Goal: Task Accomplishment & Management: Manage account settings

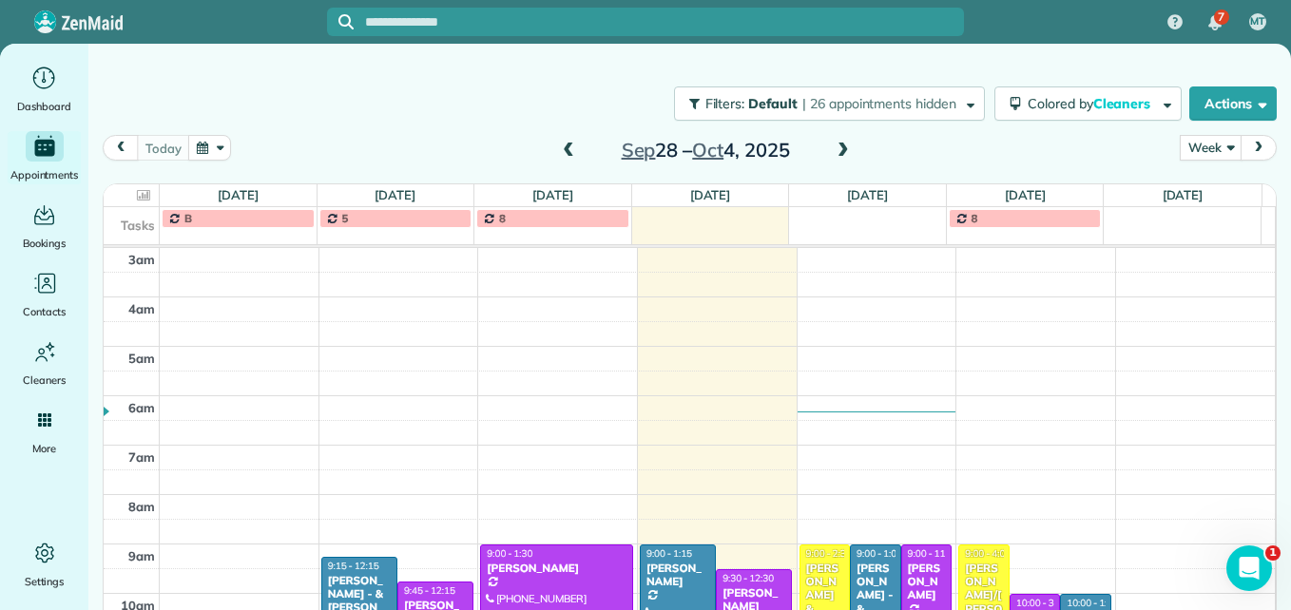
scroll to position [219, 0]
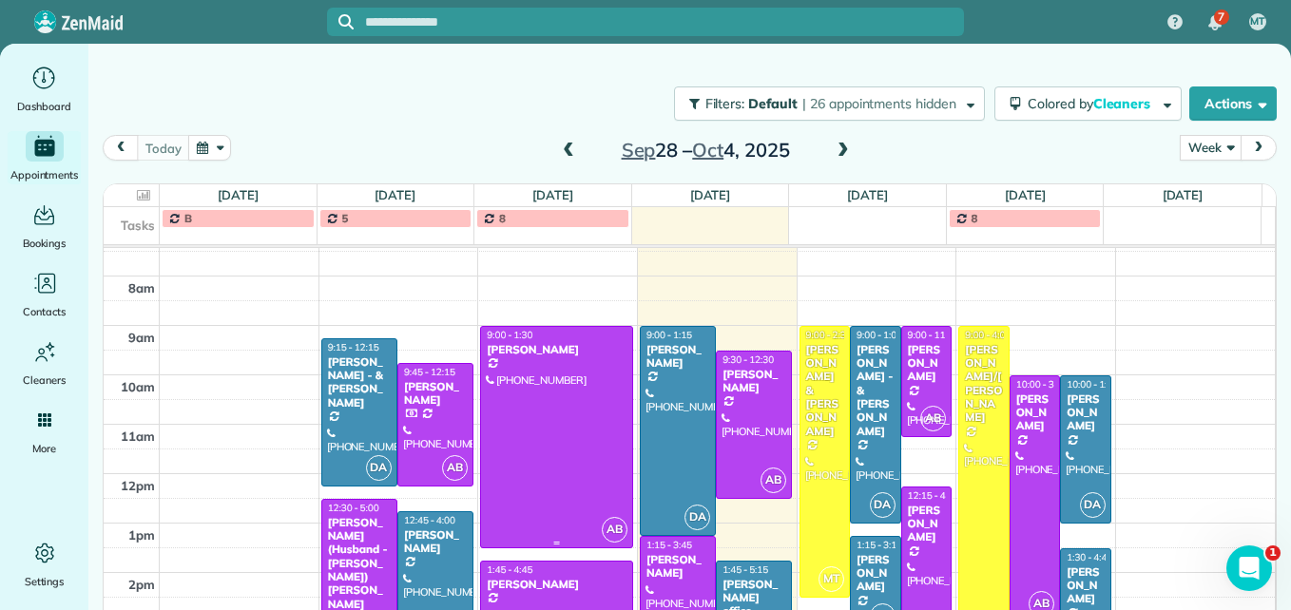
click at [571, 423] on div at bounding box center [556, 437] width 150 height 221
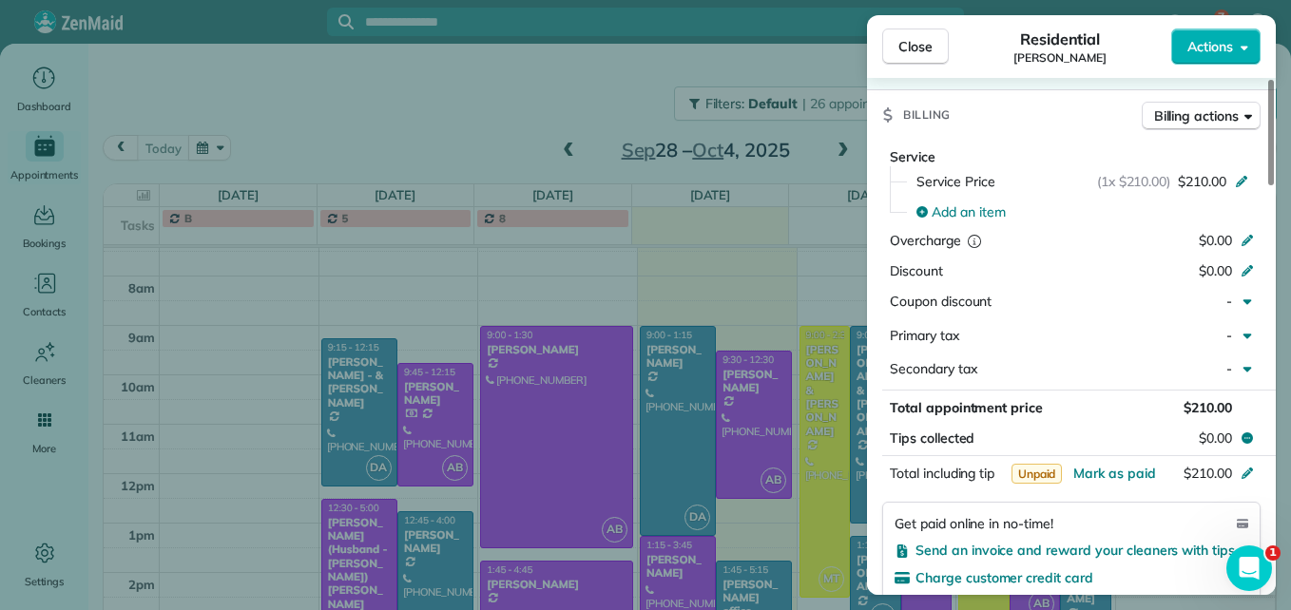
scroll to position [957, 0]
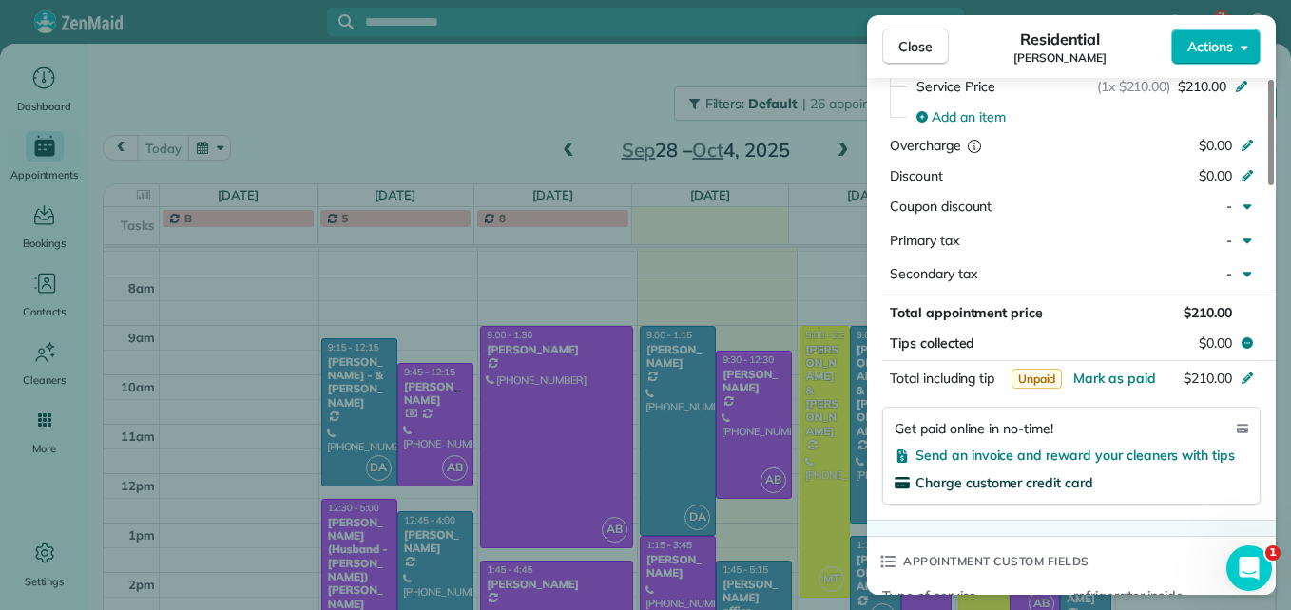
click at [1007, 485] on span "Charge customer credit card" at bounding box center [1004, 482] width 178 height 17
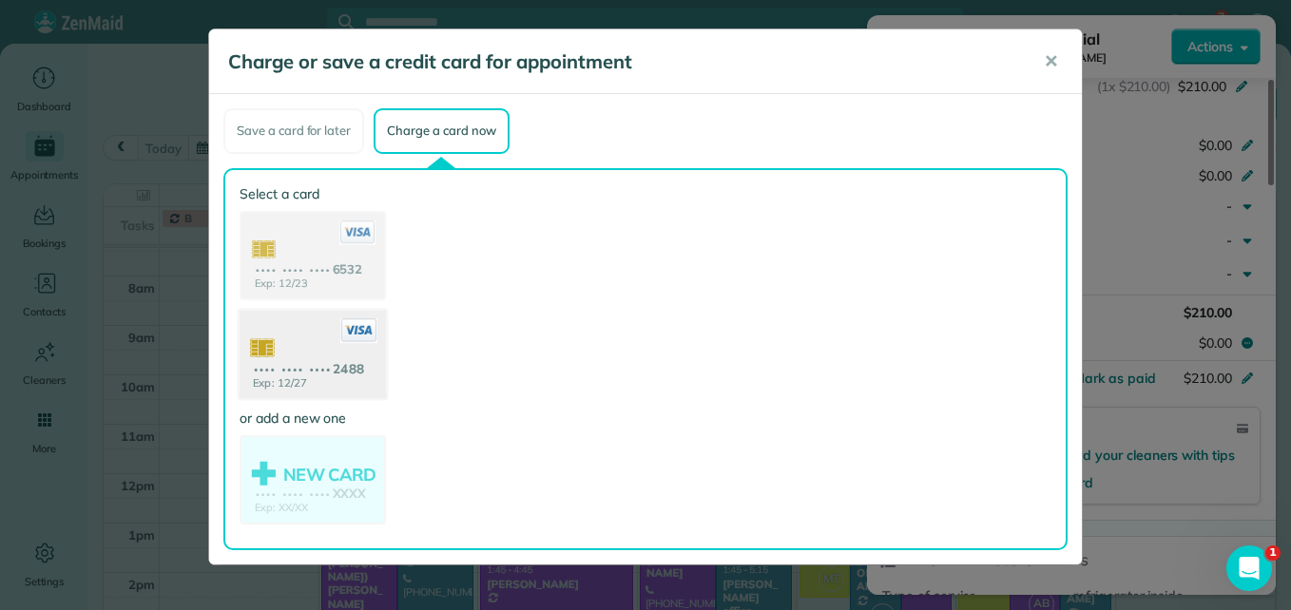
click at [298, 368] on use at bounding box center [313, 356] width 146 height 92
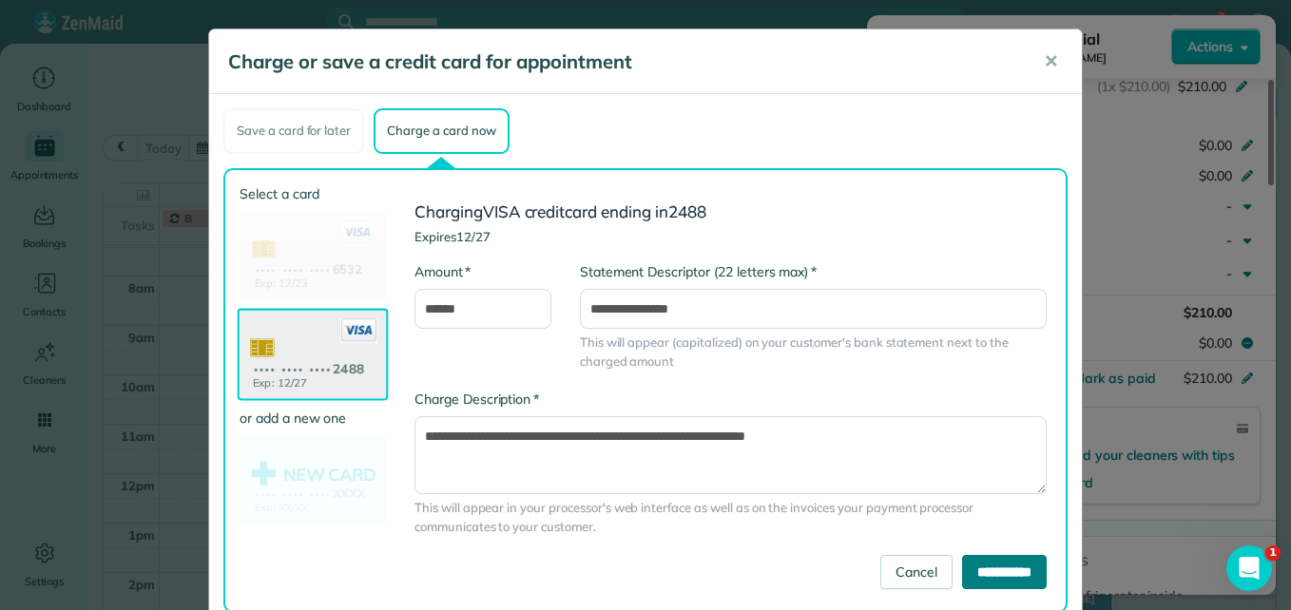
click at [962, 569] on input "**********" at bounding box center [1004, 572] width 85 height 34
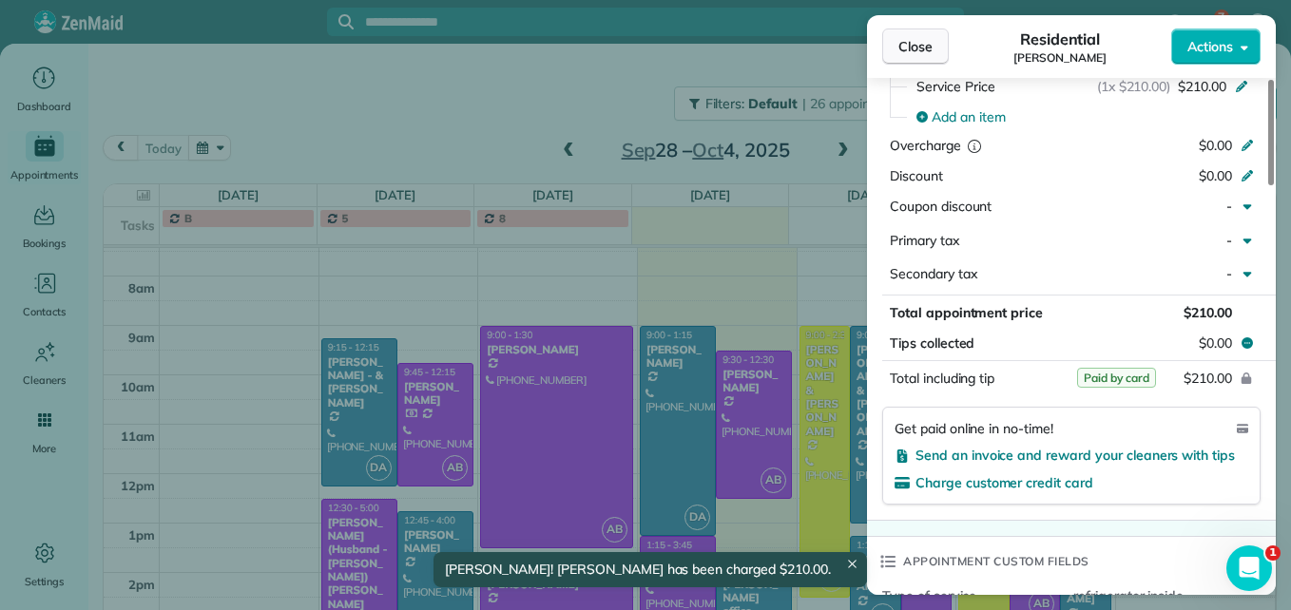
click at [915, 52] on span "Close" at bounding box center [915, 46] width 34 height 19
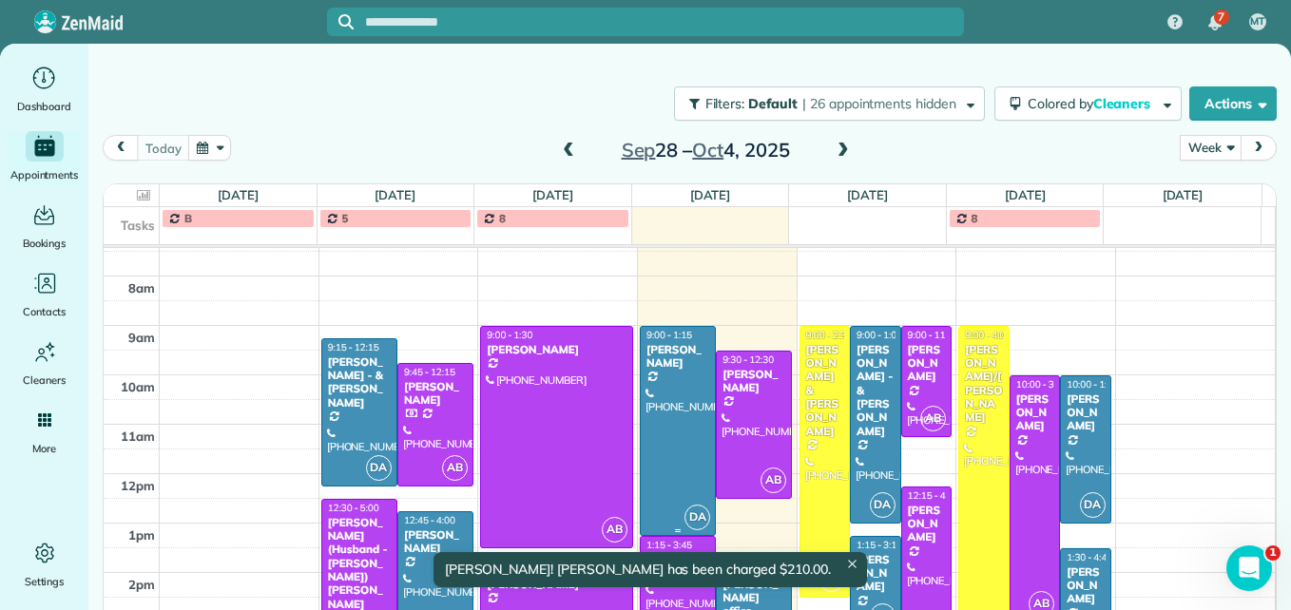
click at [665, 441] on div at bounding box center [678, 431] width 74 height 208
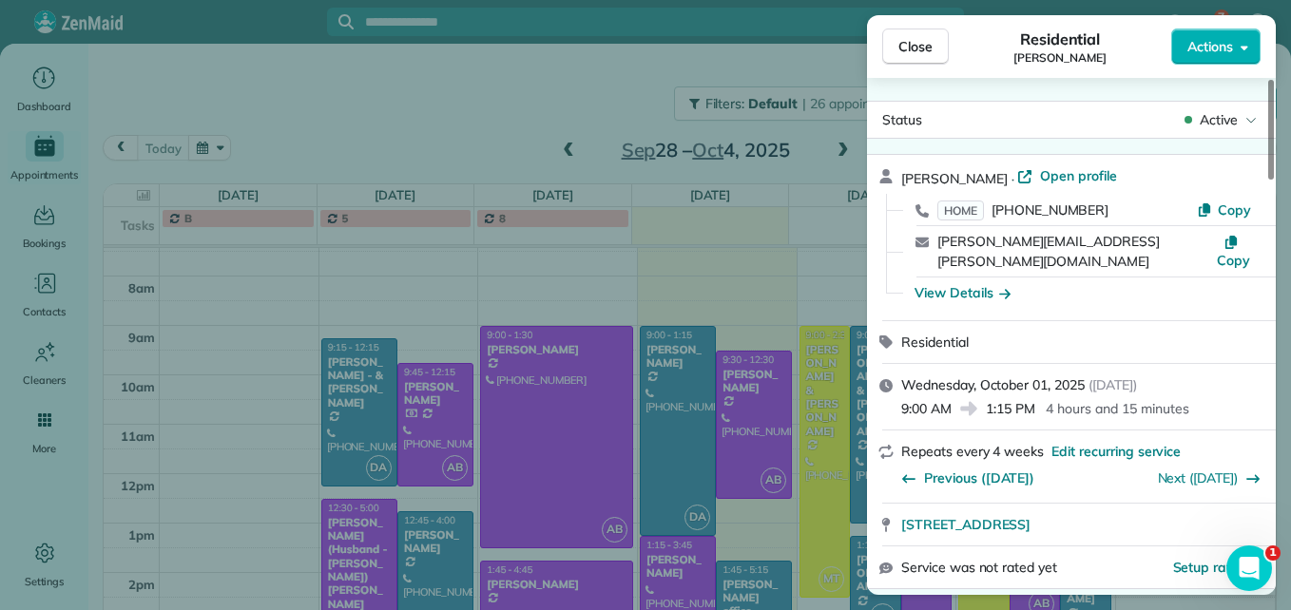
scroll to position [95, 0]
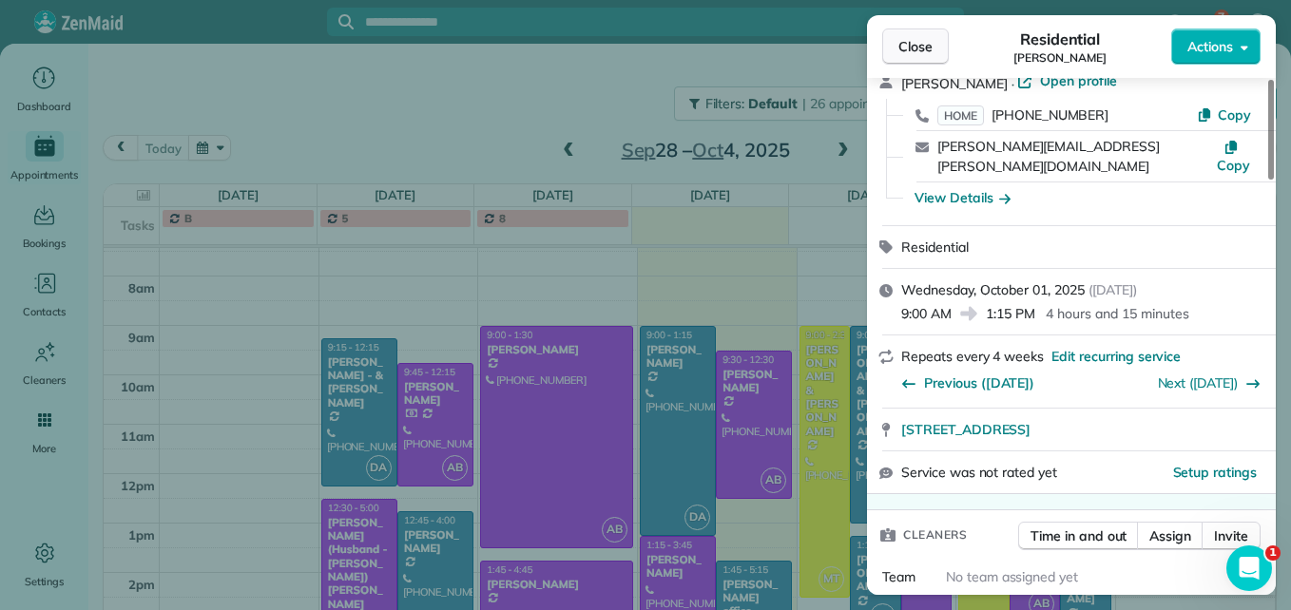
click at [925, 45] on span "Close" at bounding box center [915, 46] width 34 height 19
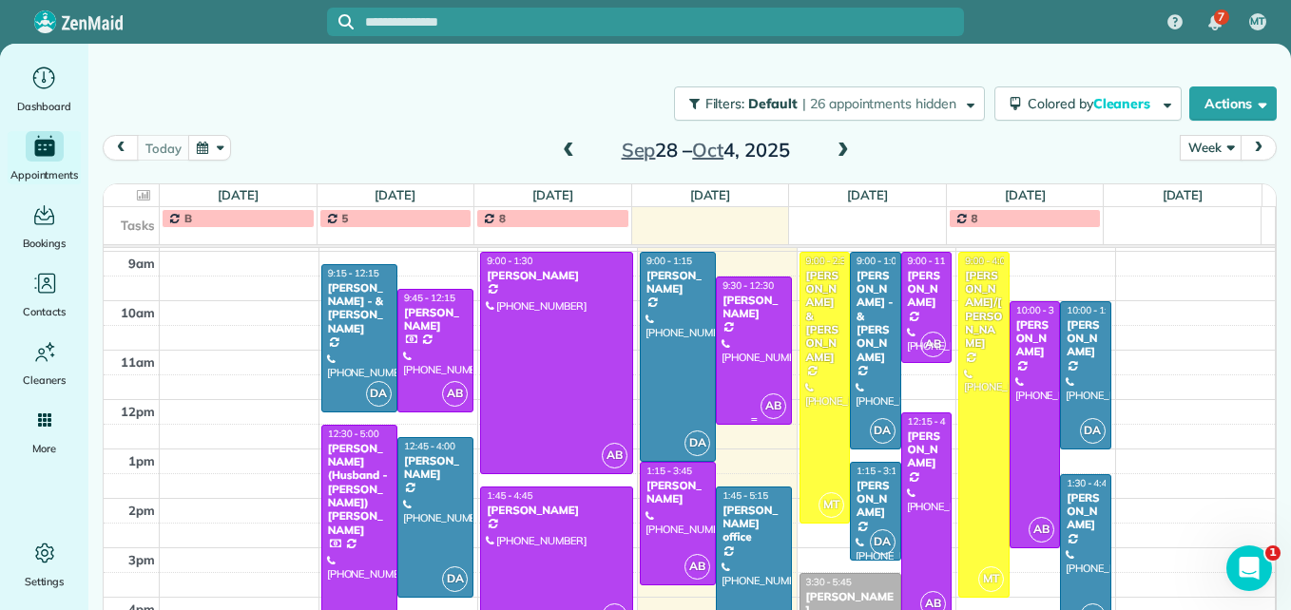
scroll to position [314, 0]
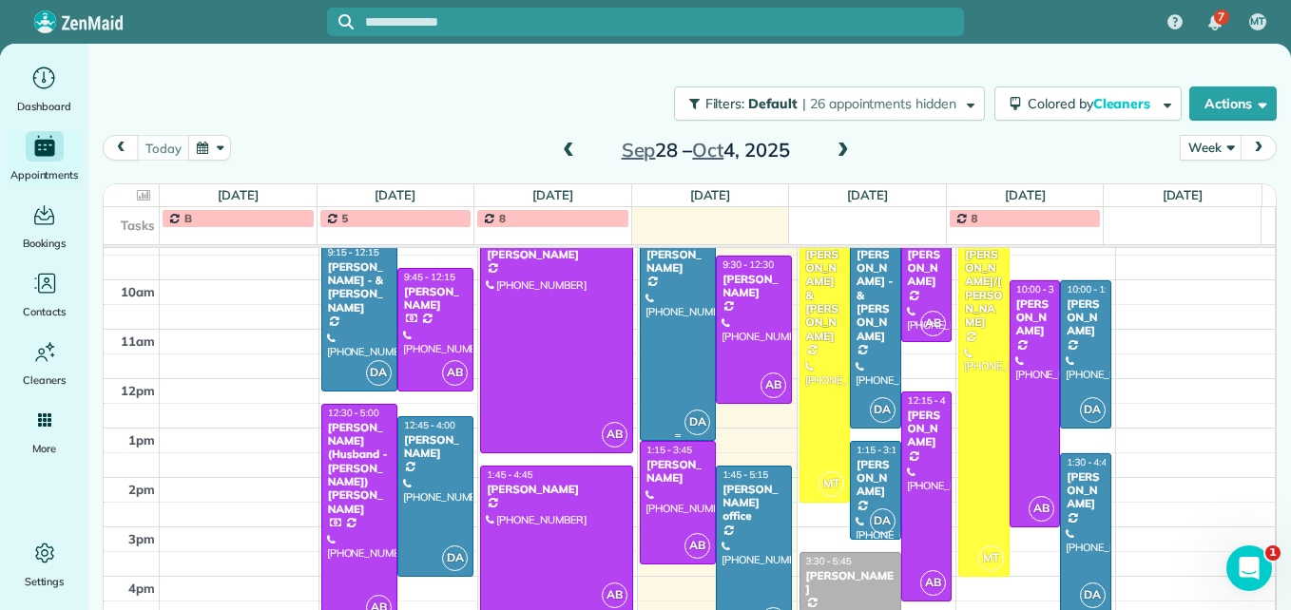
click at [668, 356] on div at bounding box center [678, 336] width 74 height 208
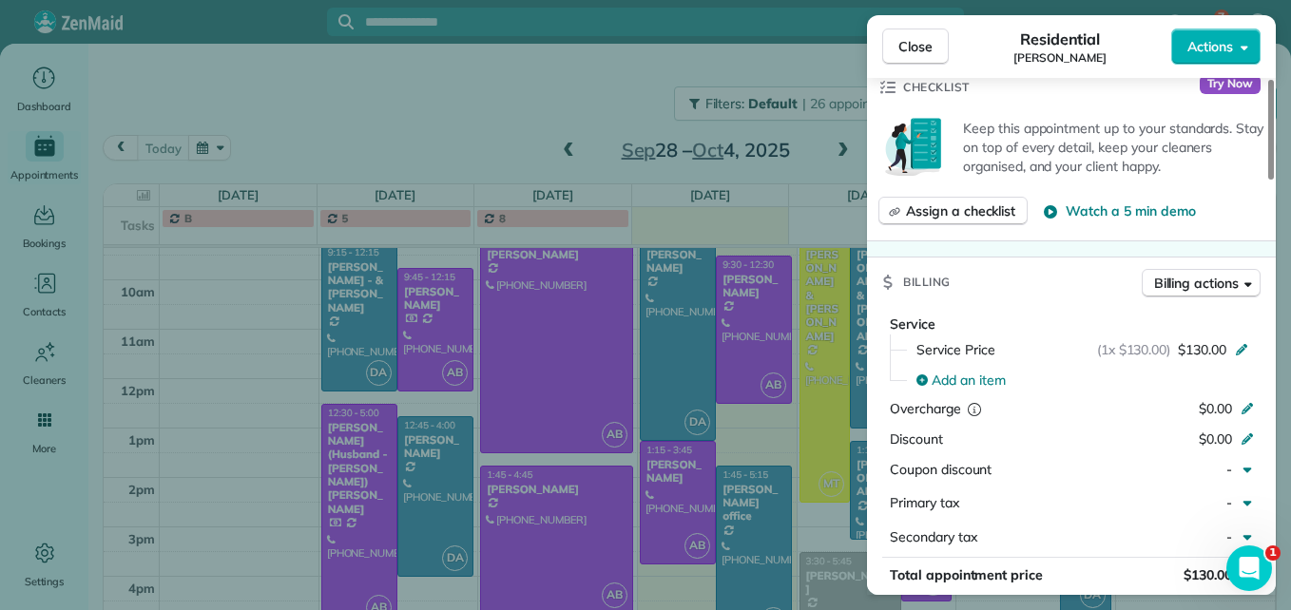
scroll to position [760, 0]
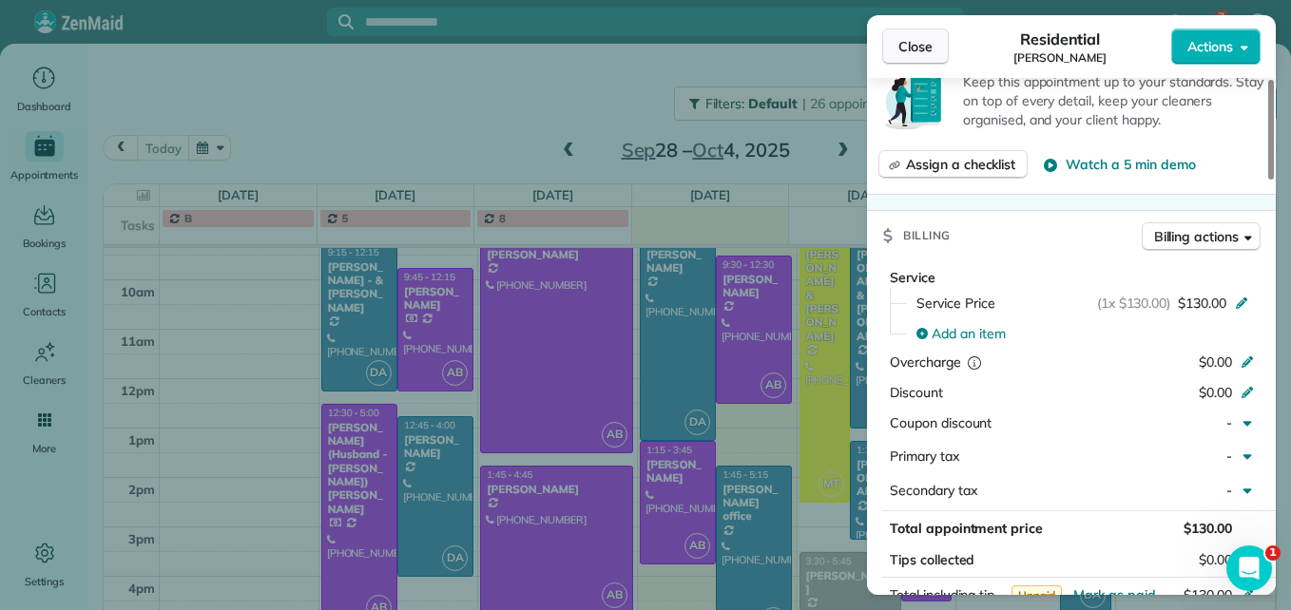
click at [903, 45] on span "Close" at bounding box center [915, 46] width 34 height 19
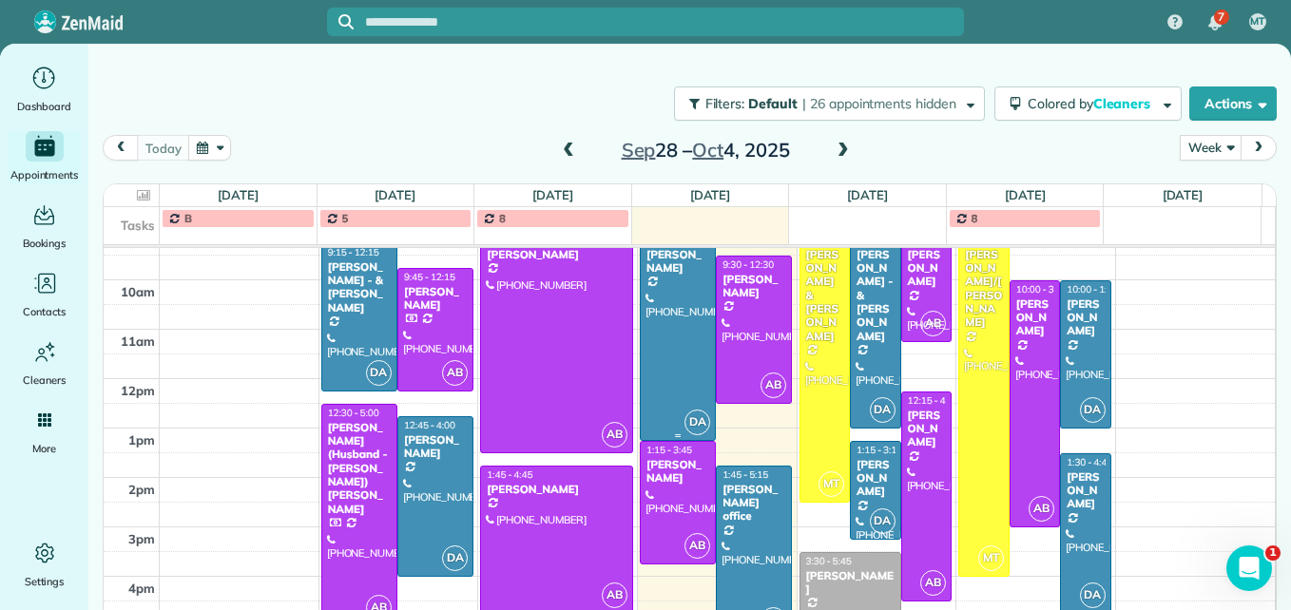
click at [683, 330] on div at bounding box center [678, 336] width 74 height 208
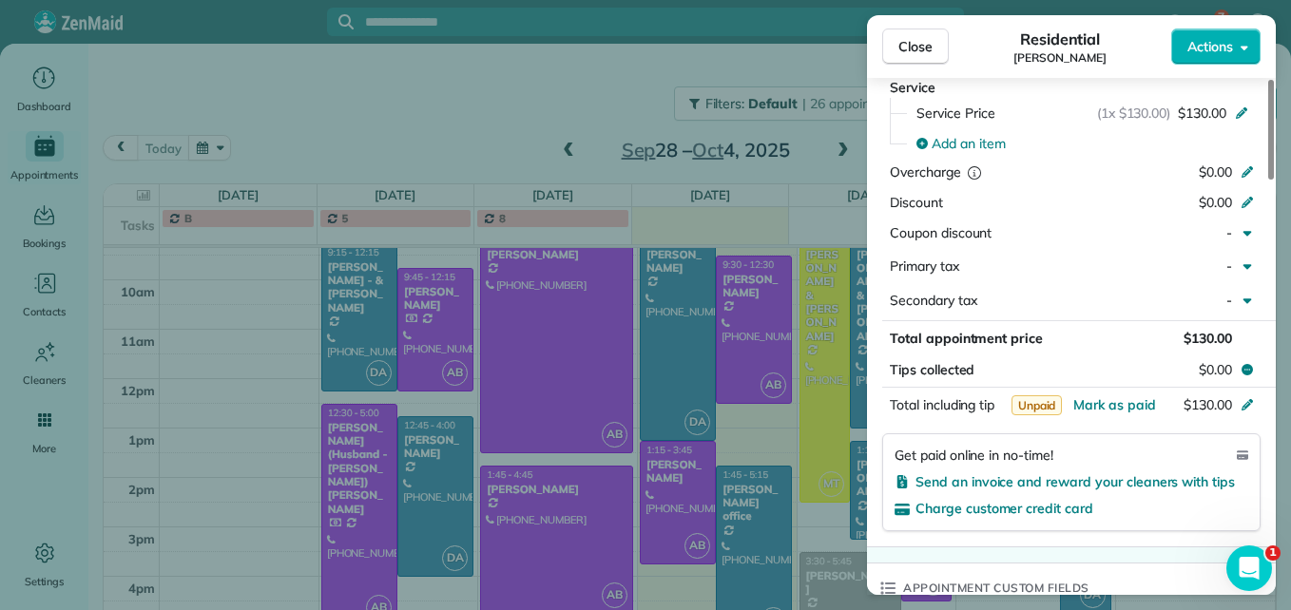
scroll to position [1047, 0]
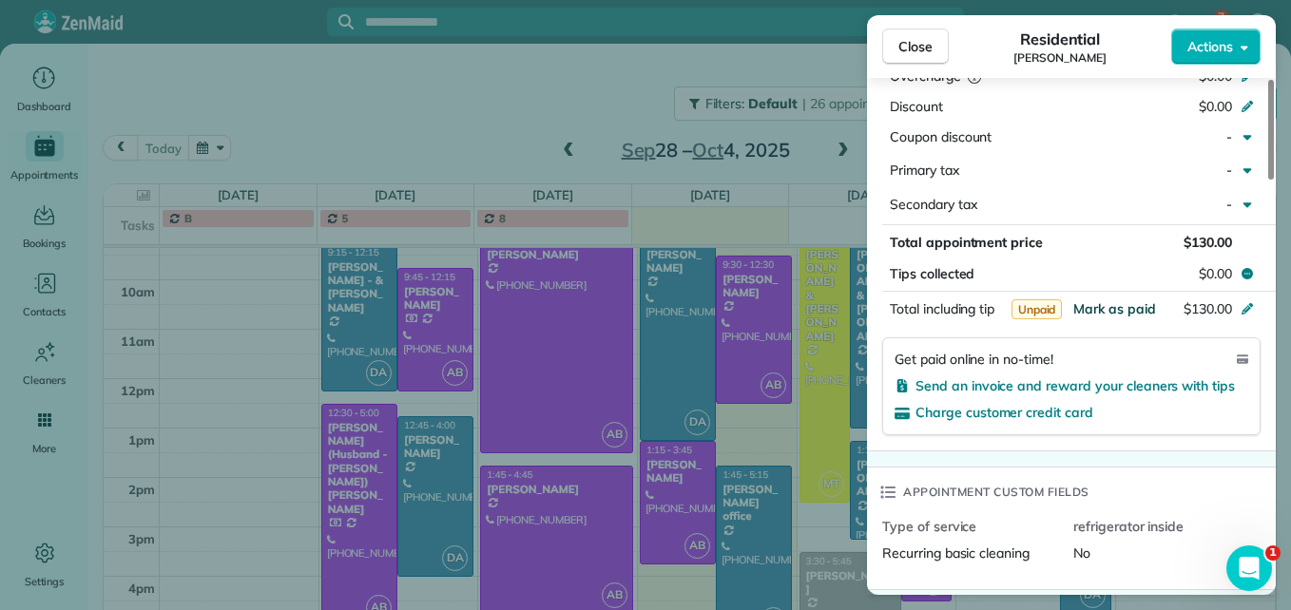
click at [1115, 300] on span "Mark as paid" at bounding box center [1114, 308] width 83 height 17
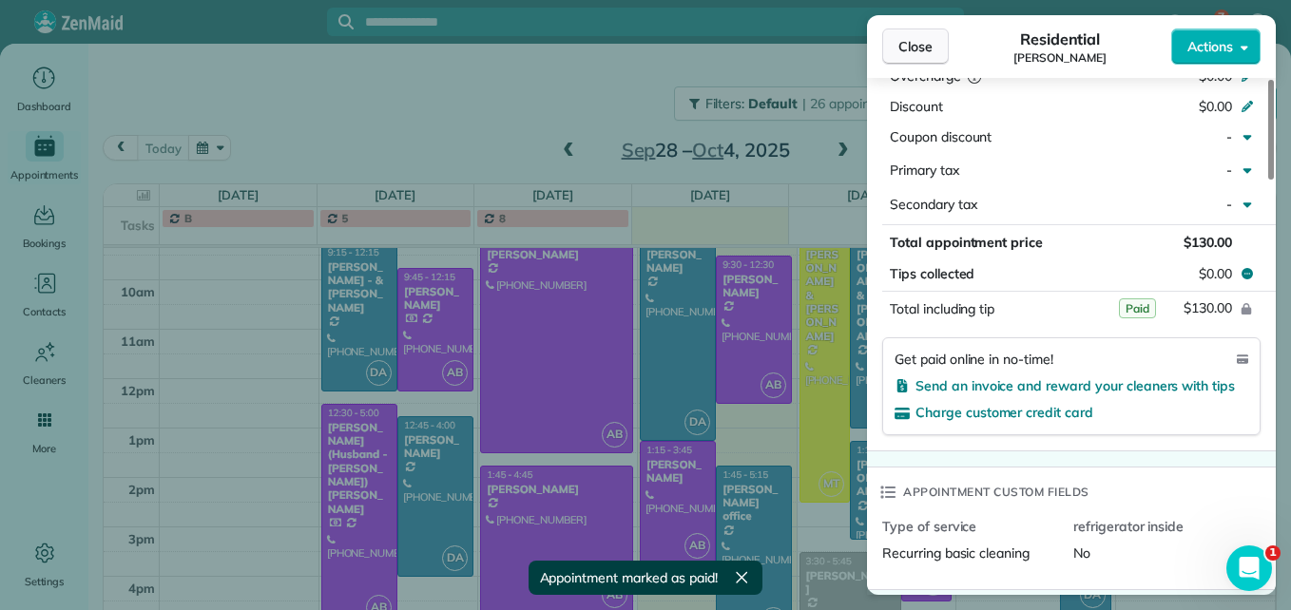
click at [920, 54] on span "Close" at bounding box center [915, 46] width 34 height 19
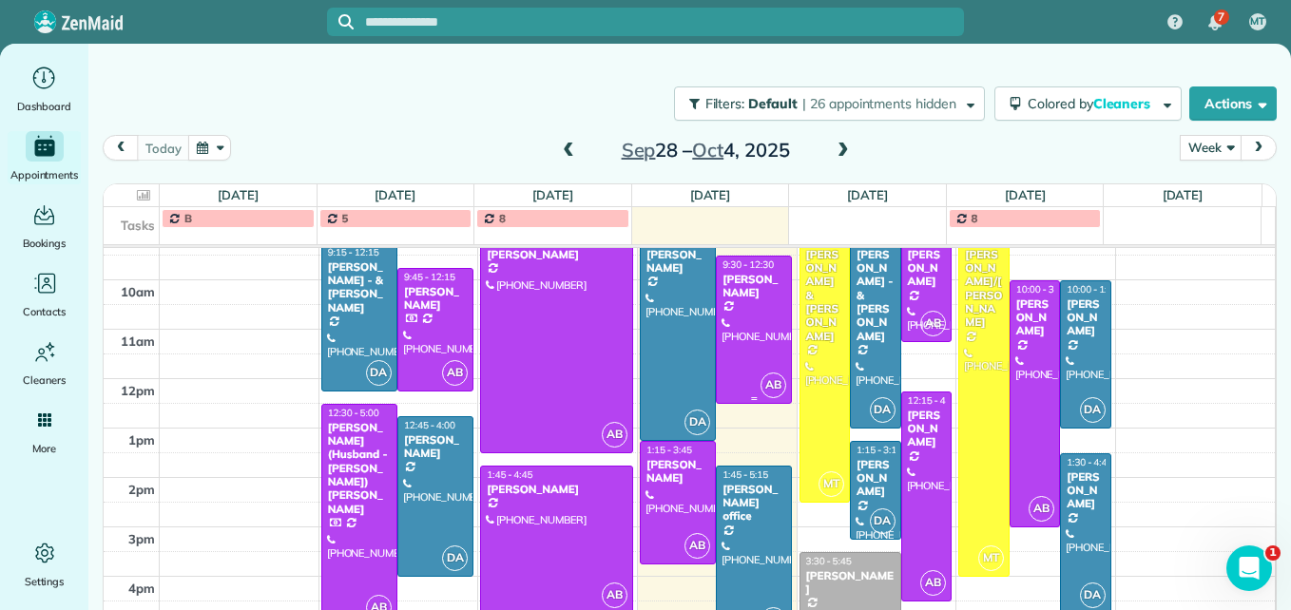
click at [743, 330] on div at bounding box center [754, 330] width 74 height 146
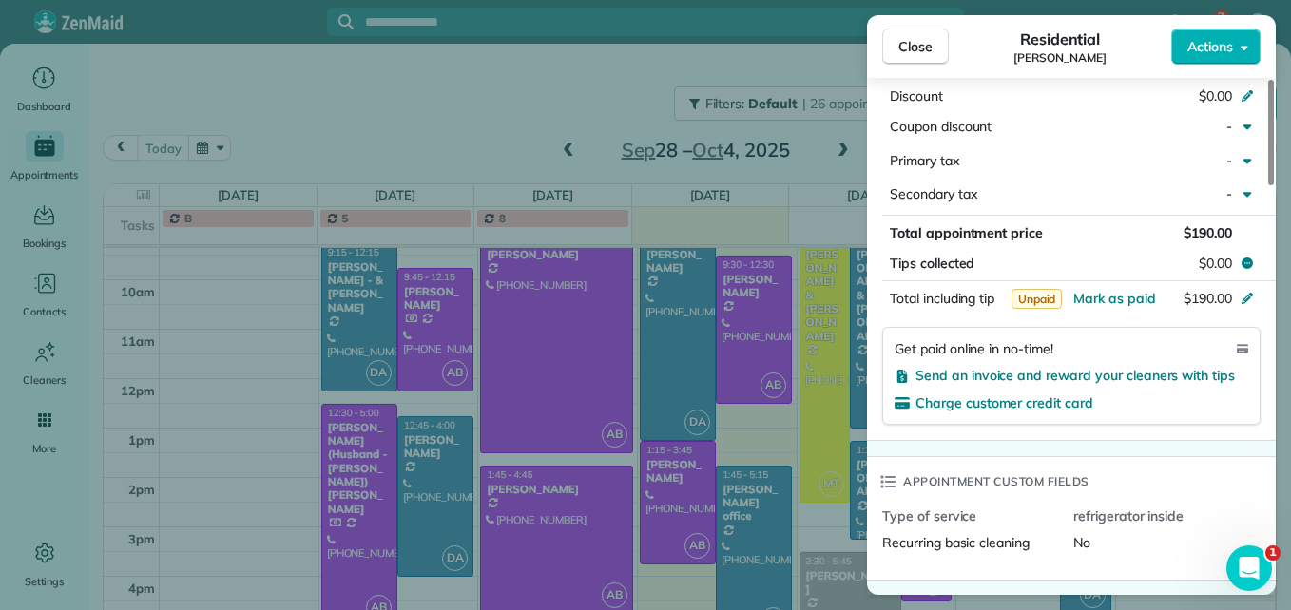
scroll to position [1046, 0]
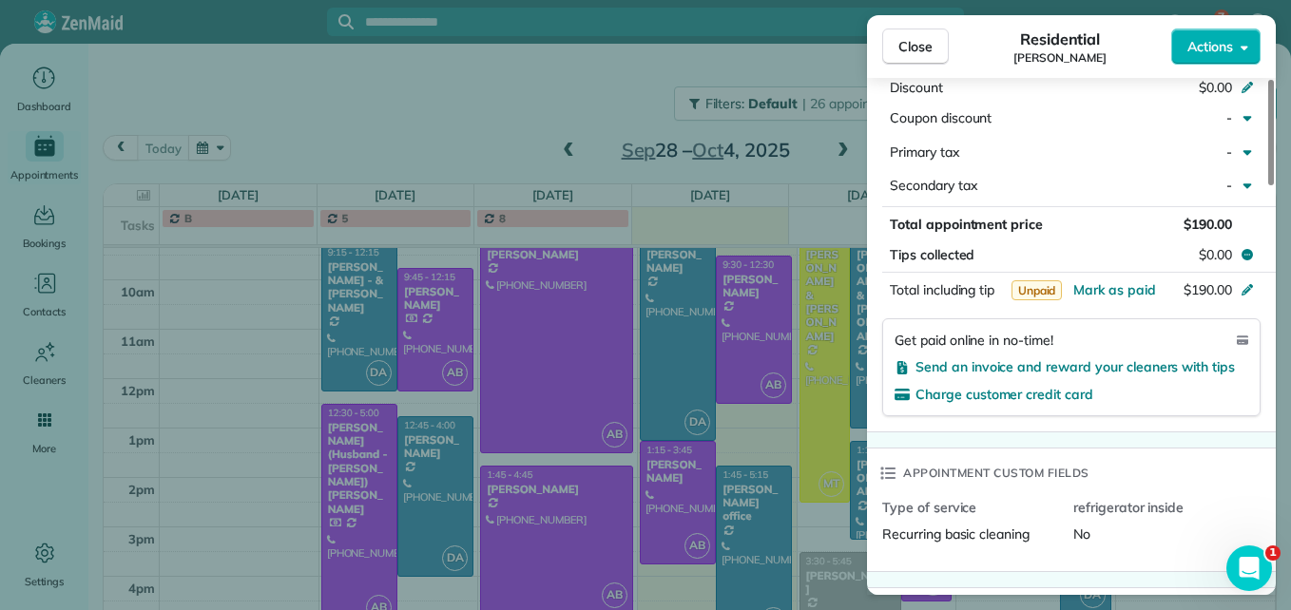
click at [926, 46] on span "Close" at bounding box center [915, 46] width 34 height 19
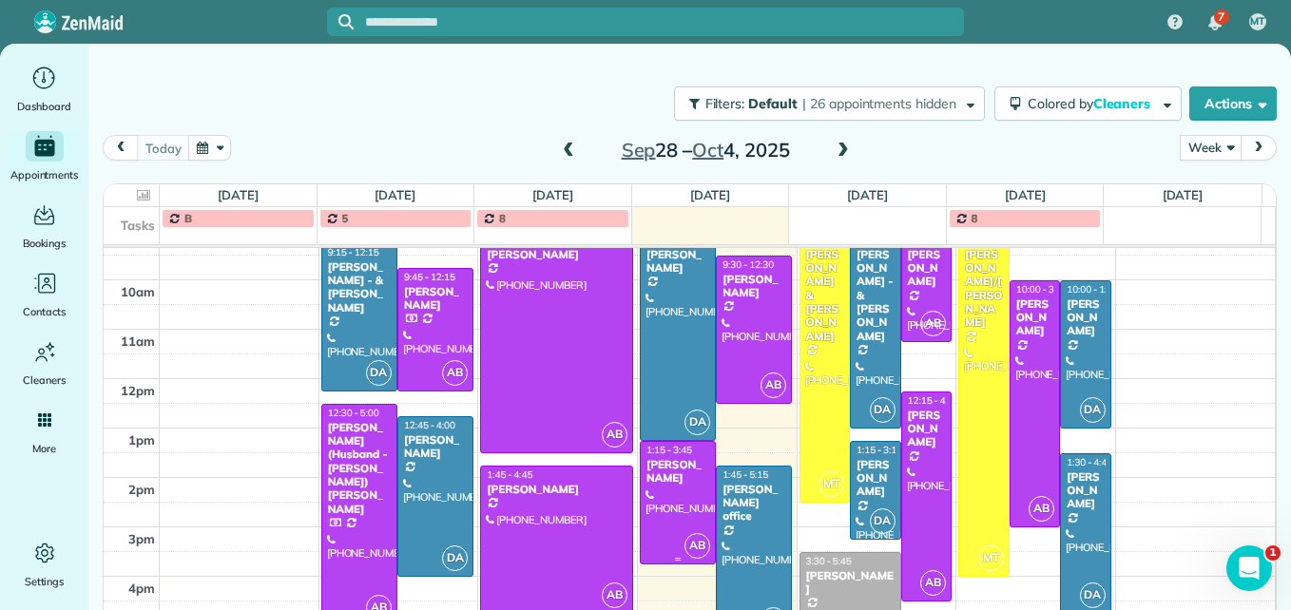
click at [668, 503] on div at bounding box center [678, 503] width 74 height 122
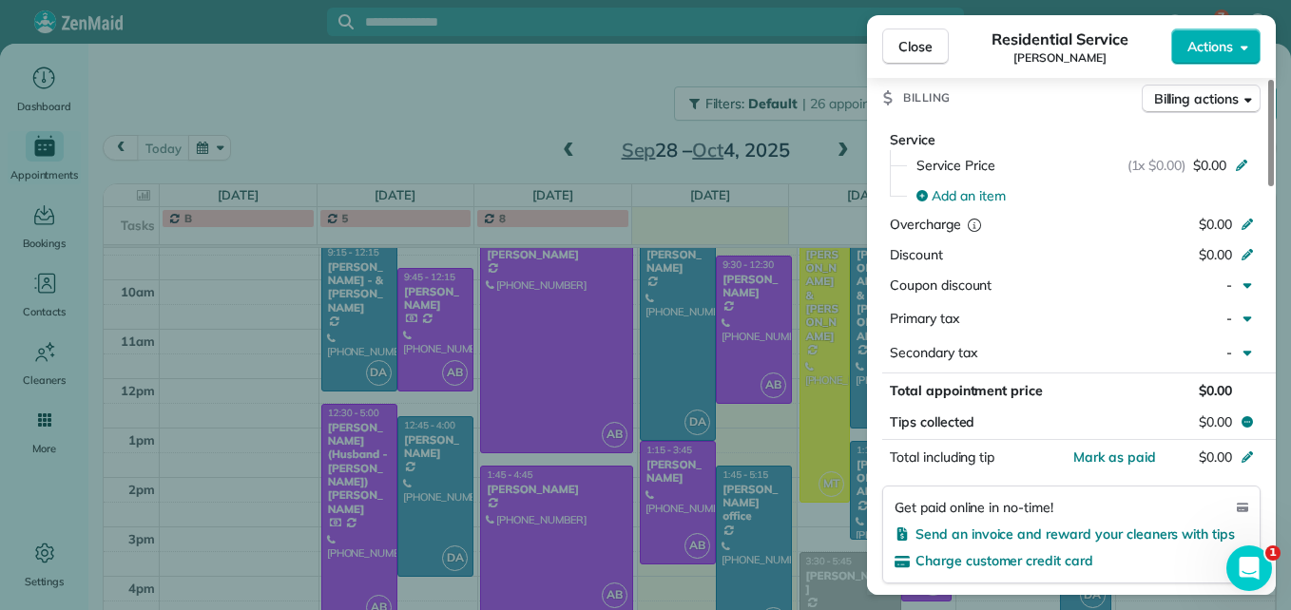
scroll to position [1047, 0]
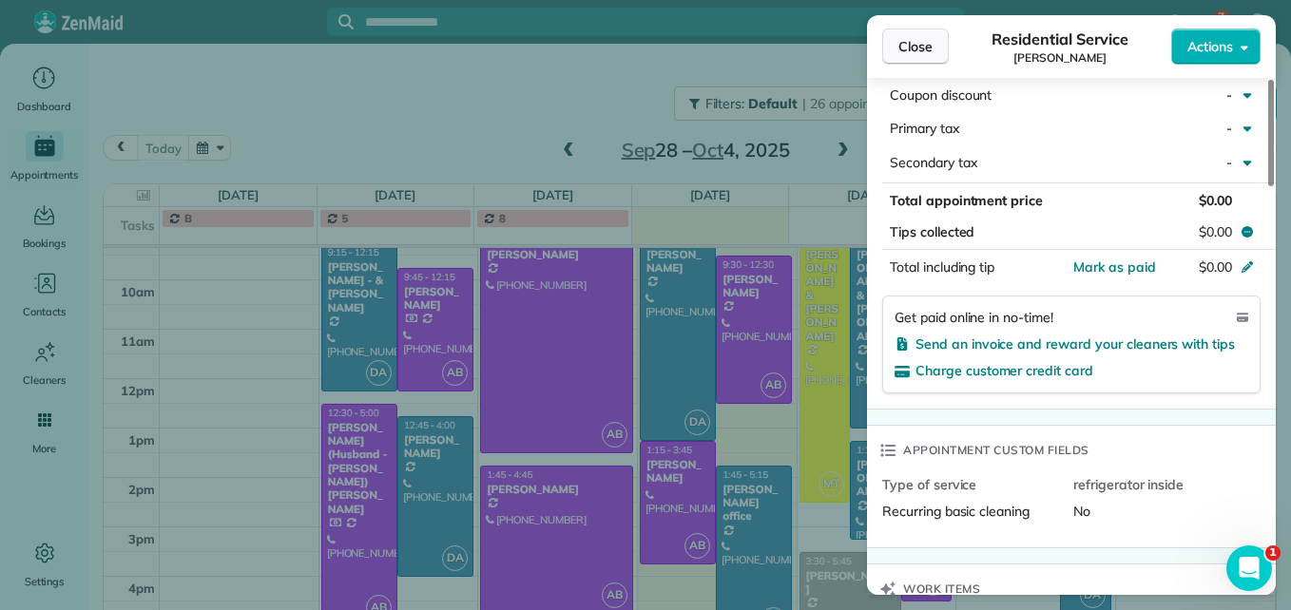
click at [903, 40] on span "Close" at bounding box center [915, 46] width 34 height 19
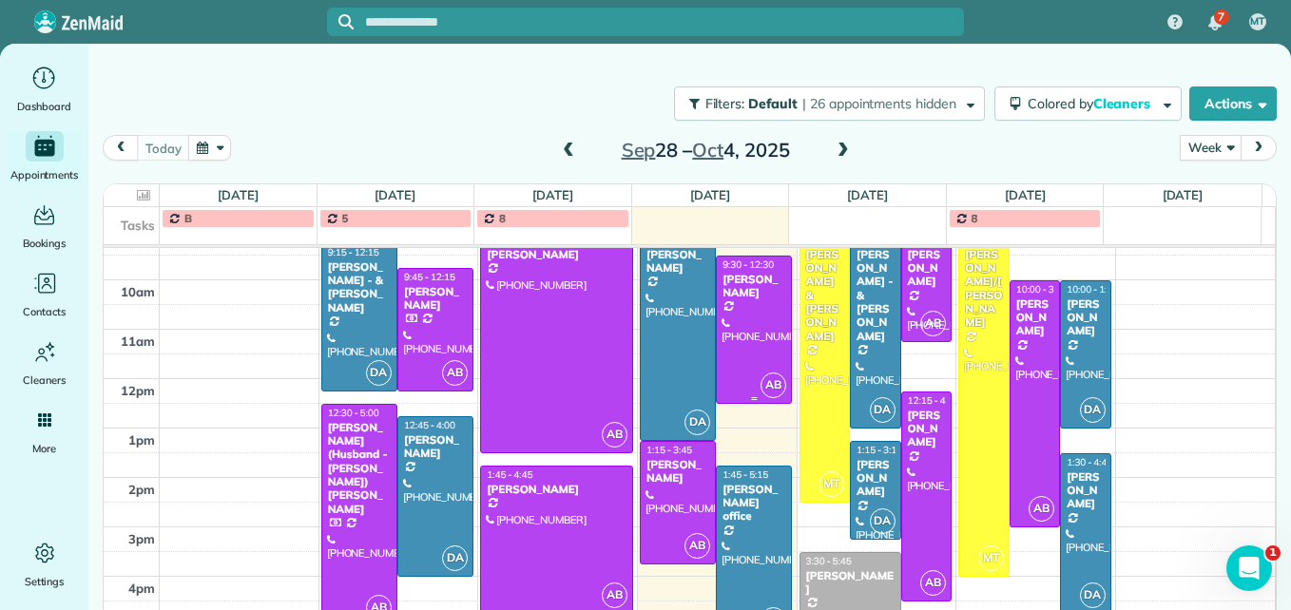
click at [730, 318] on div at bounding box center [754, 330] width 74 height 146
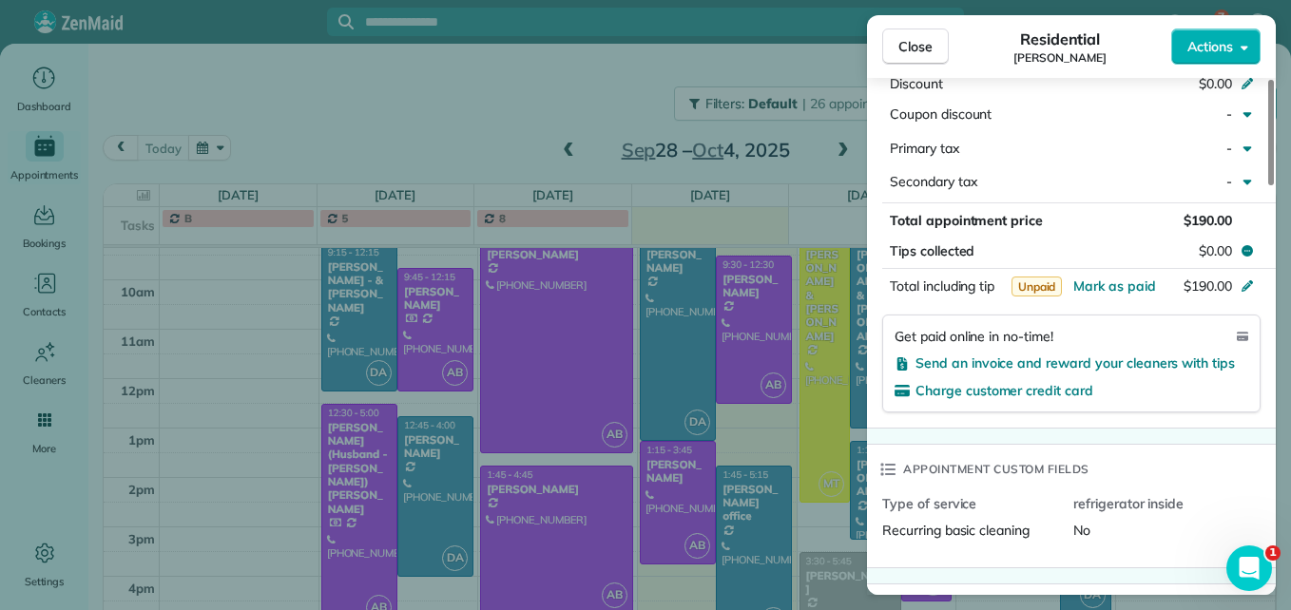
scroll to position [1051, 0]
click at [1115, 282] on span "Mark as paid" at bounding box center [1114, 284] width 83 height 17
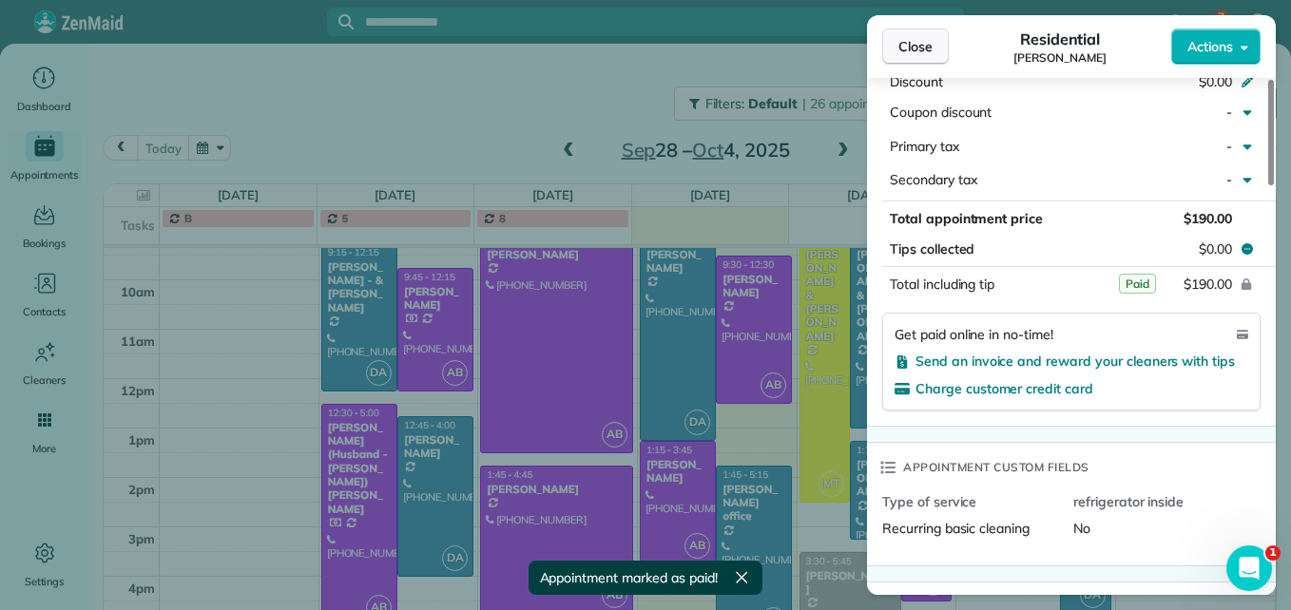
click at [898, 39] on span "Close" at bounding box center [915, 46] width 34 height 19
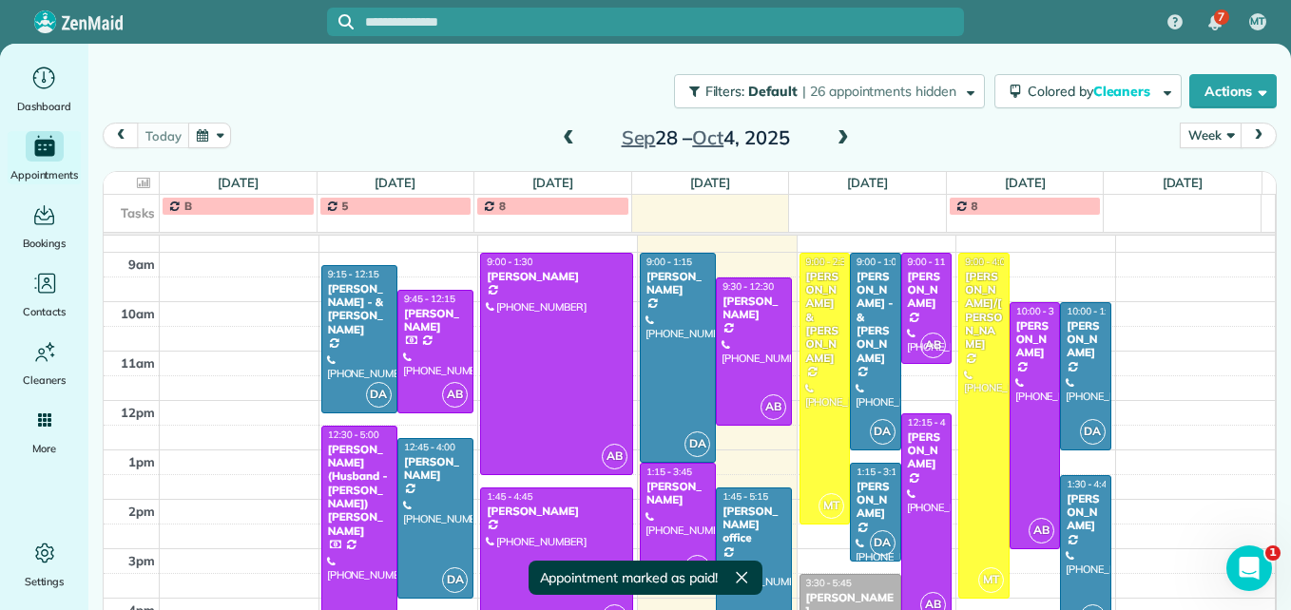
scroll to position [314, 0]
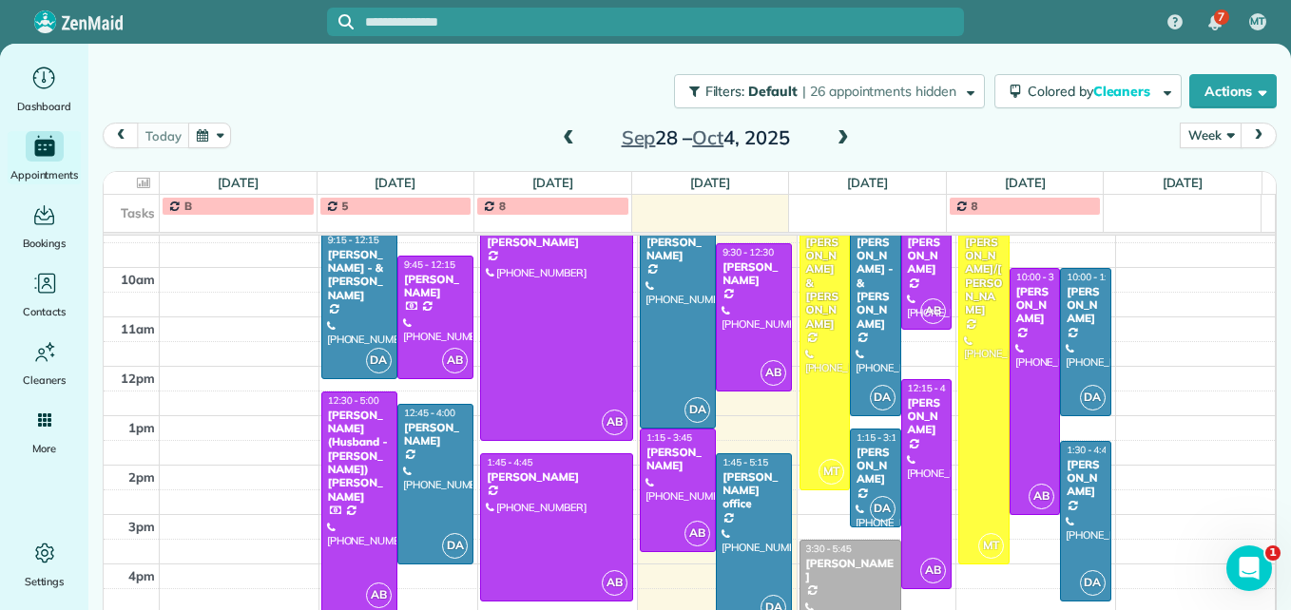
click at [566, 140] on span at bounding box center [568, 138] width 21 height 17
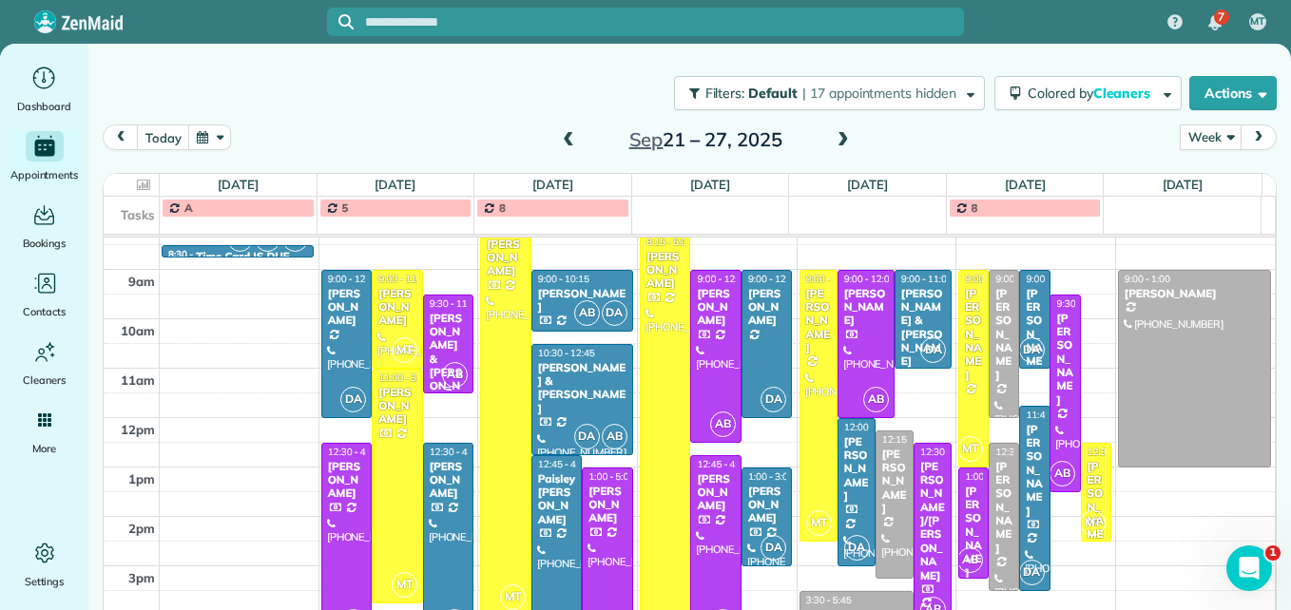
scroll to position [294, 0]
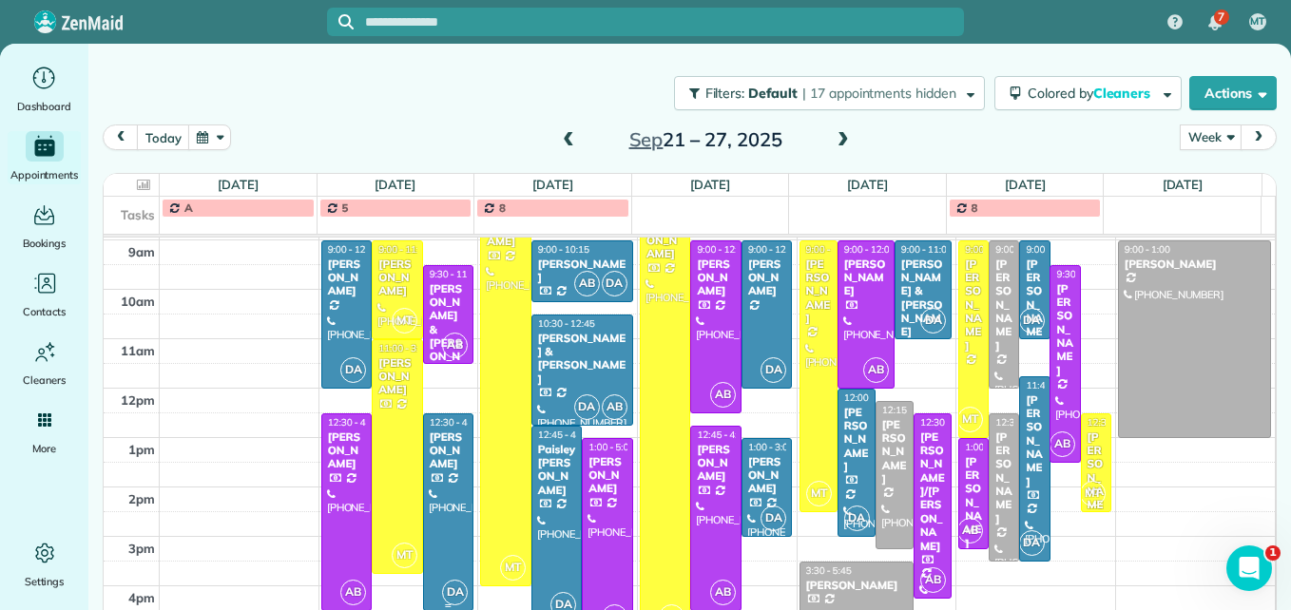
click at [440, 522] on div at bounding box center [448, 512] width 49 height 196
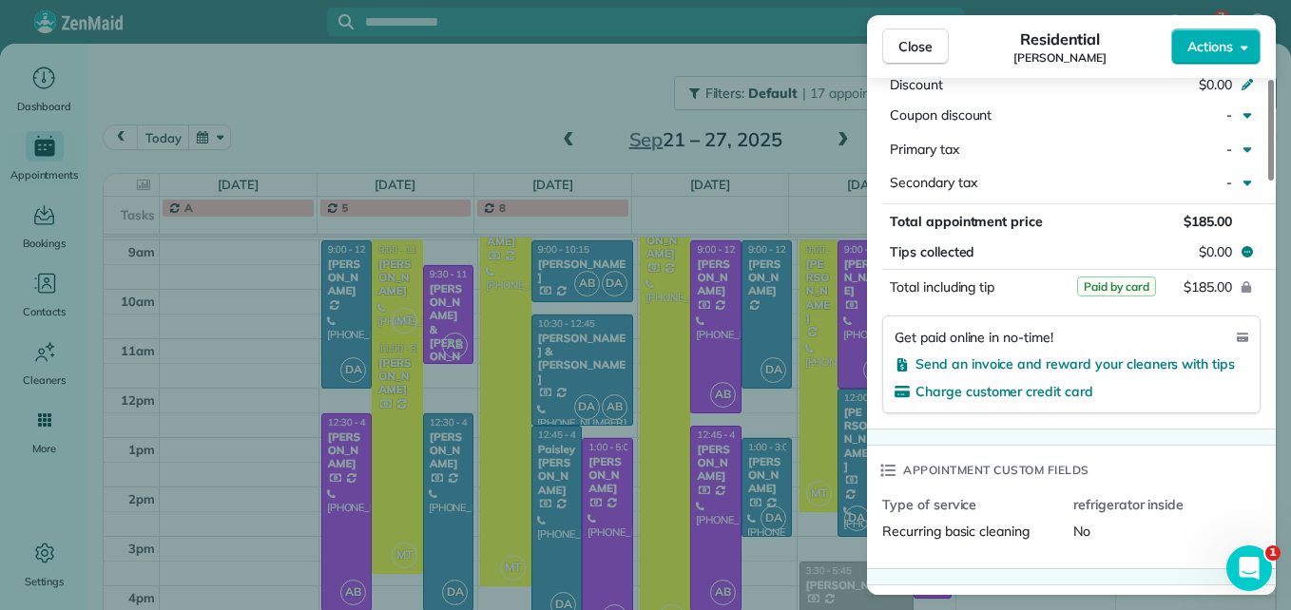
scroll to position [1047, 0]
click at [1040, 393] on span "Charge customer credit card" at bounding box center [1004, 393] width 178 height 17
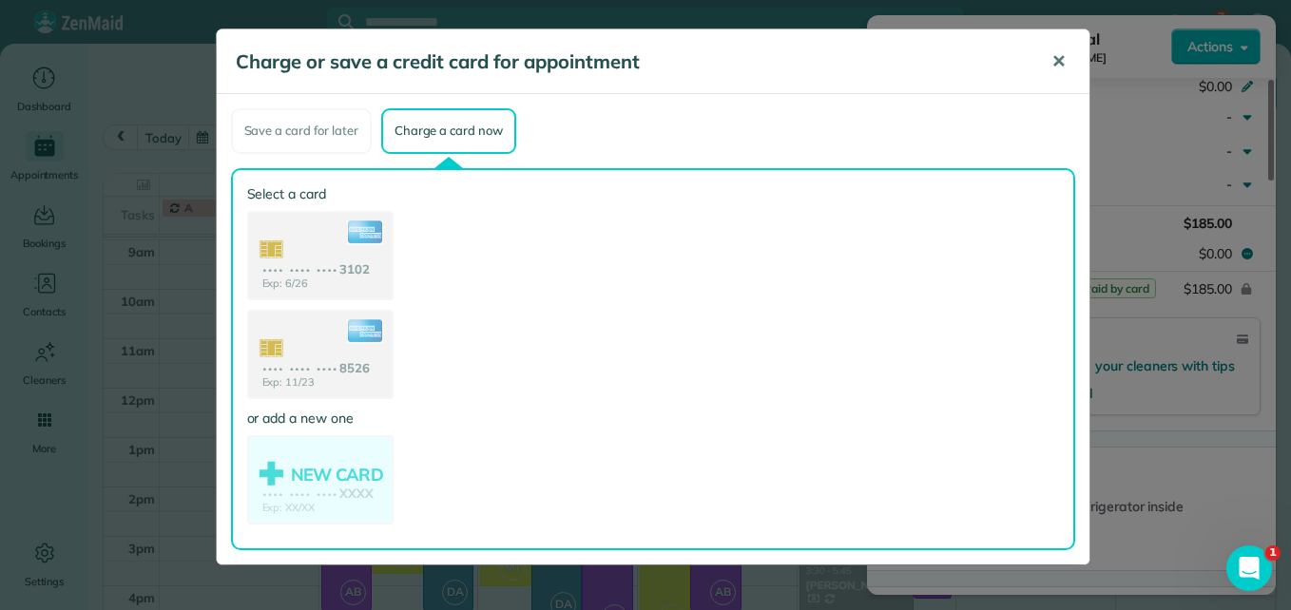
click at [1052, 58] on span "✕" at bounding box center [1058, 61] width 14 height 22
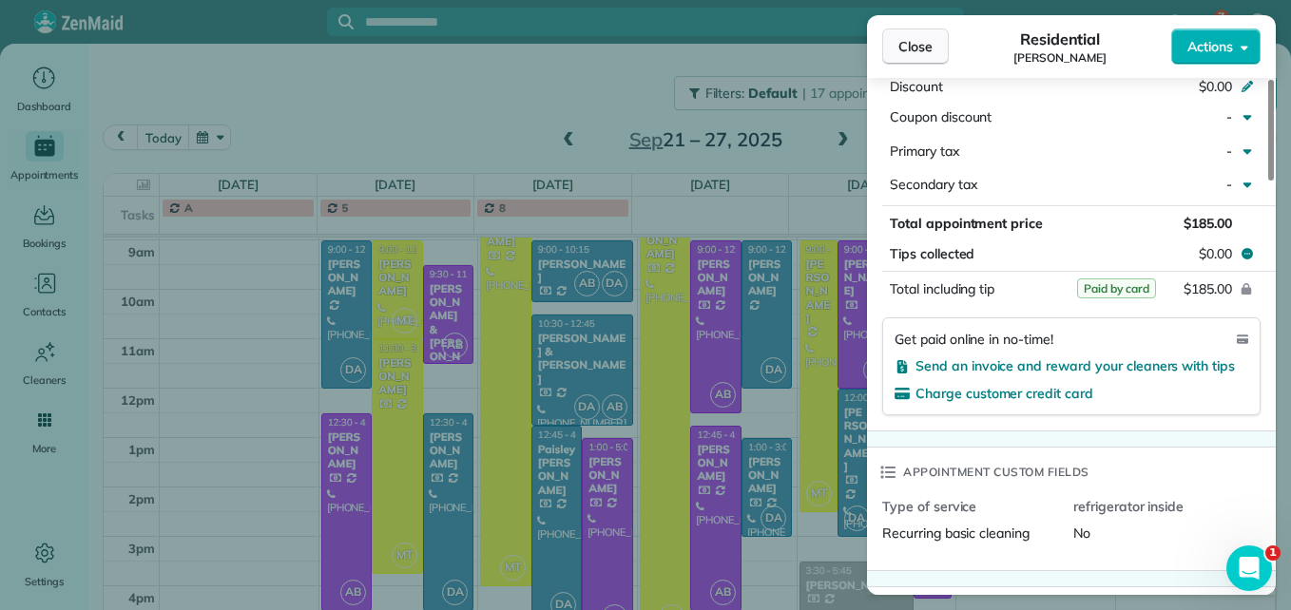
click at [902, 48] on span "Close" at bounding box center [915, 46] width 34 height 19
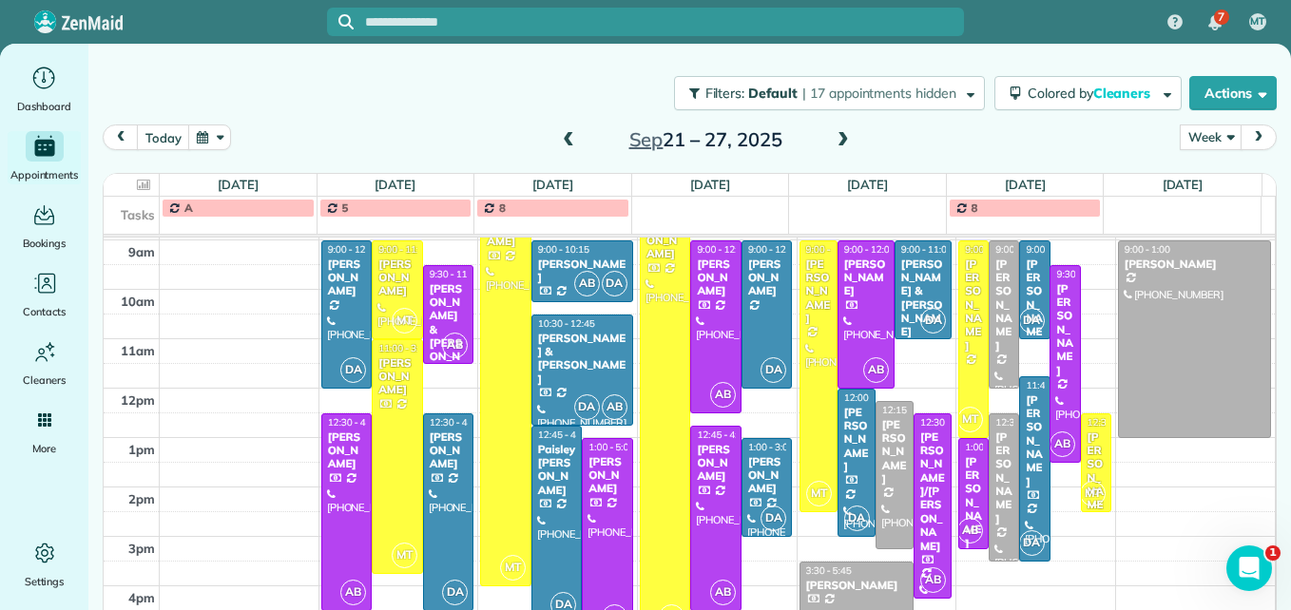
click at [836, 144] on span at bounding box center [843, 140] width 21 height 17
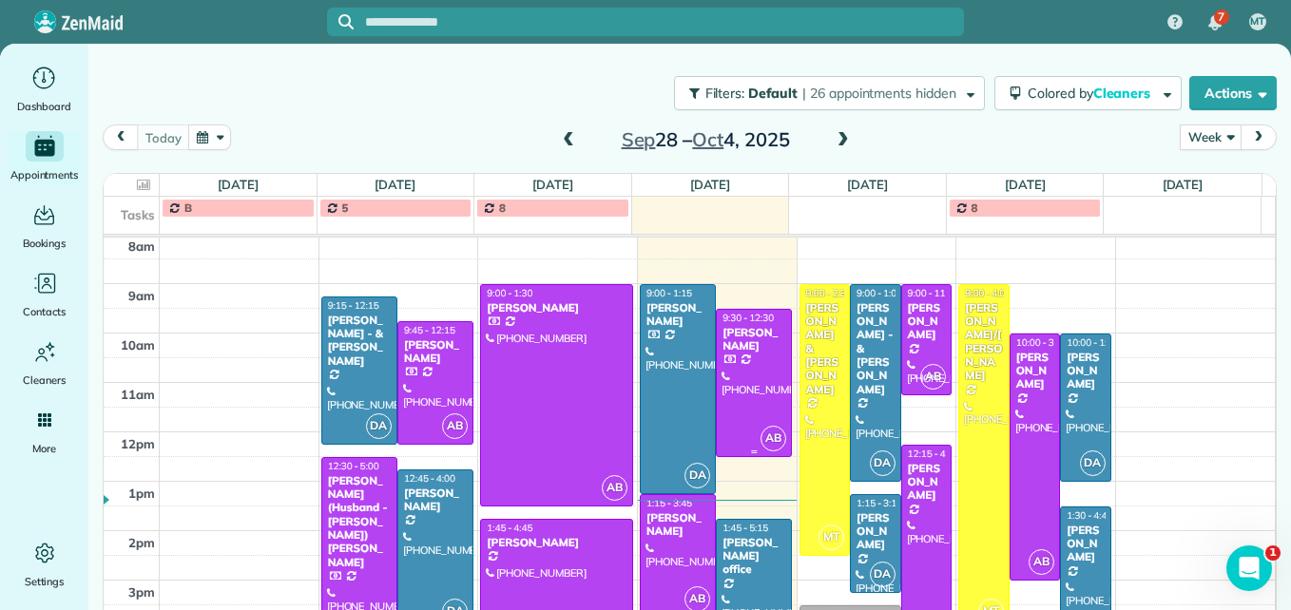
scroll to position [294, 0]
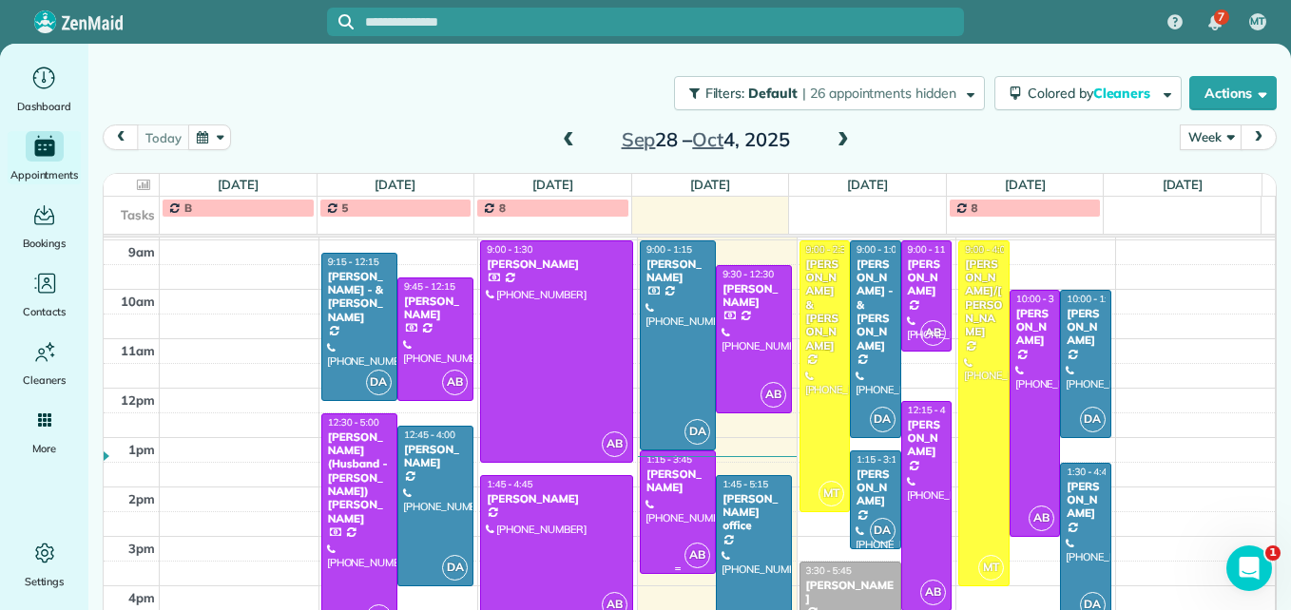
click at [658, 529] on div at bounding box center [678, 512] width 74 height 122
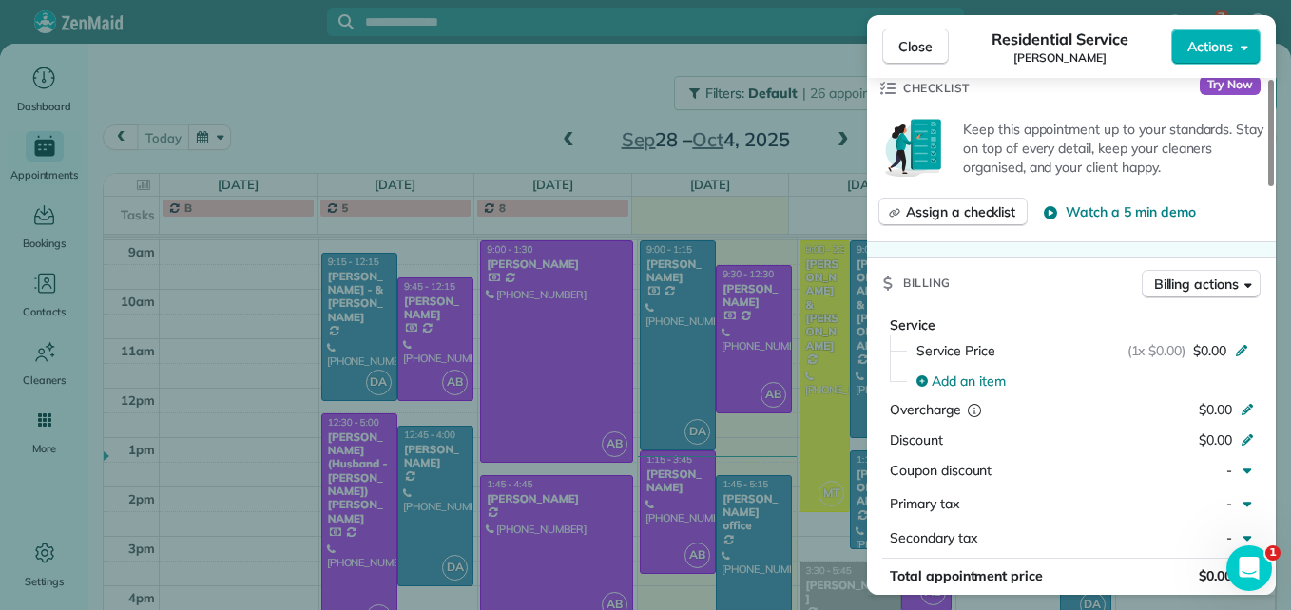
scroll to position [862, 0]
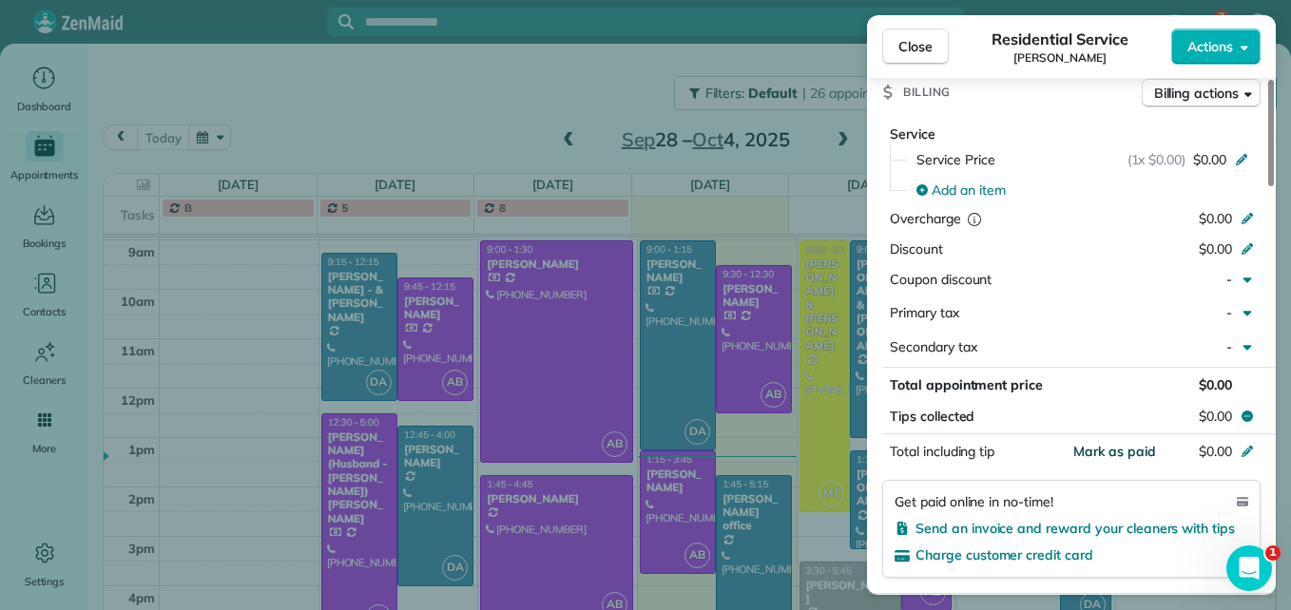
click at [1098, 451] on span "Mark as paid" at bounding box center [1114, 451] width 83 height 17
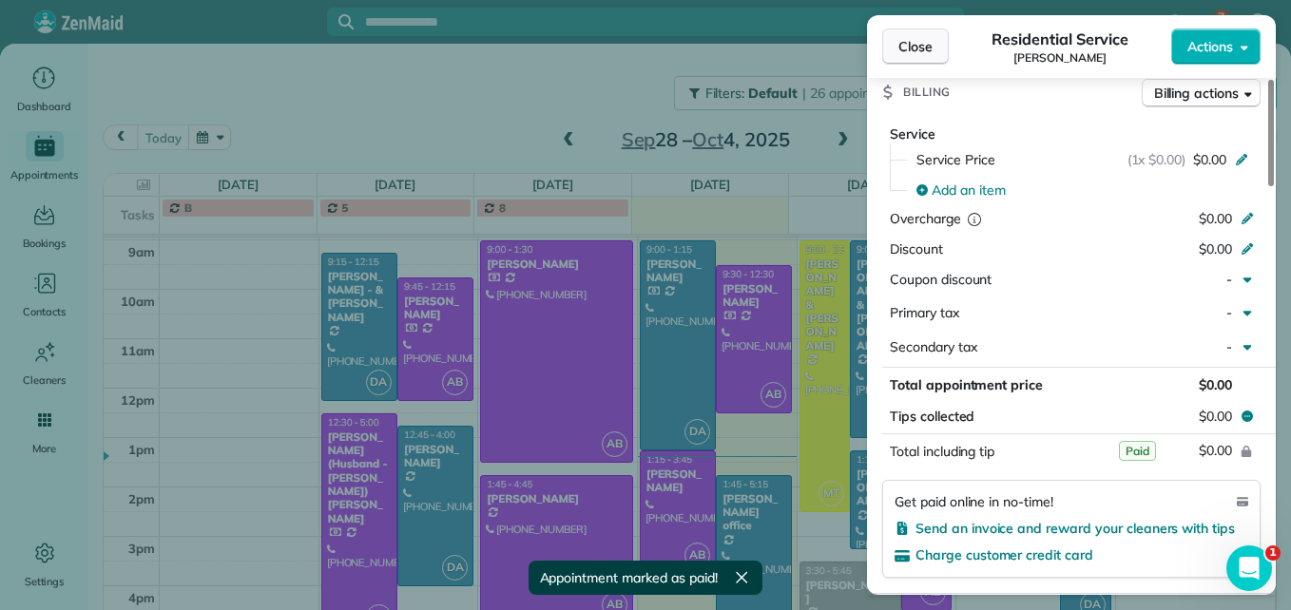
click at [920, 55] on span "Close" at bounding box center [915, 46] width 34 height 19
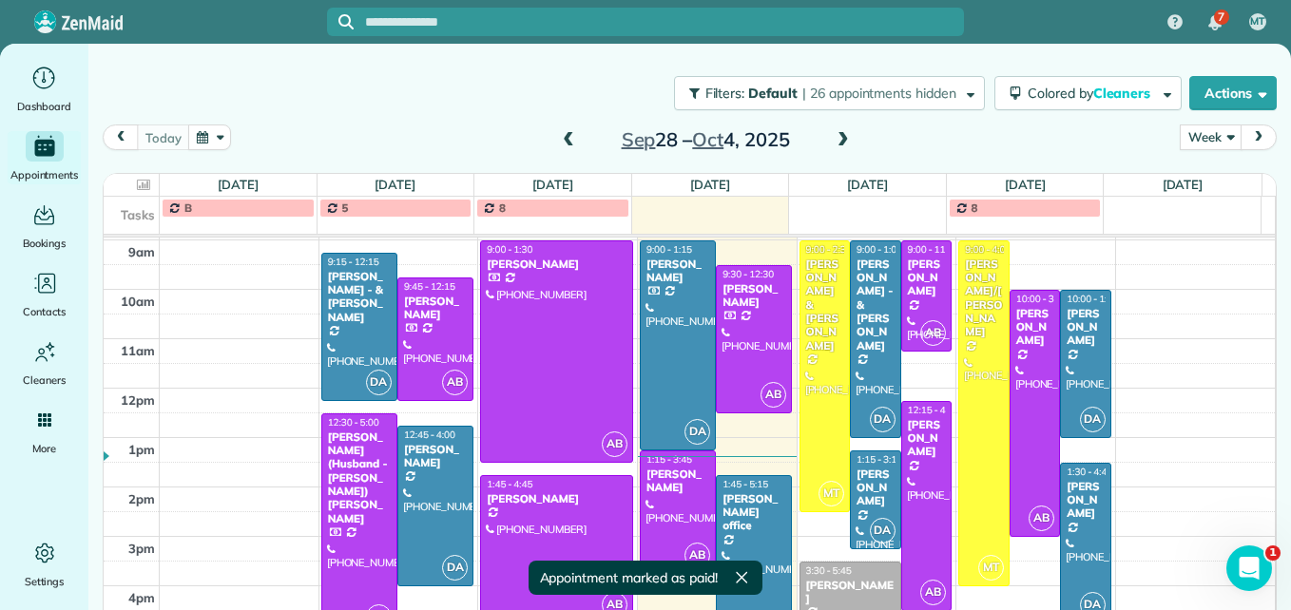
click at [736, 542] on div at bounding box center [754, 561] width 74 height 171
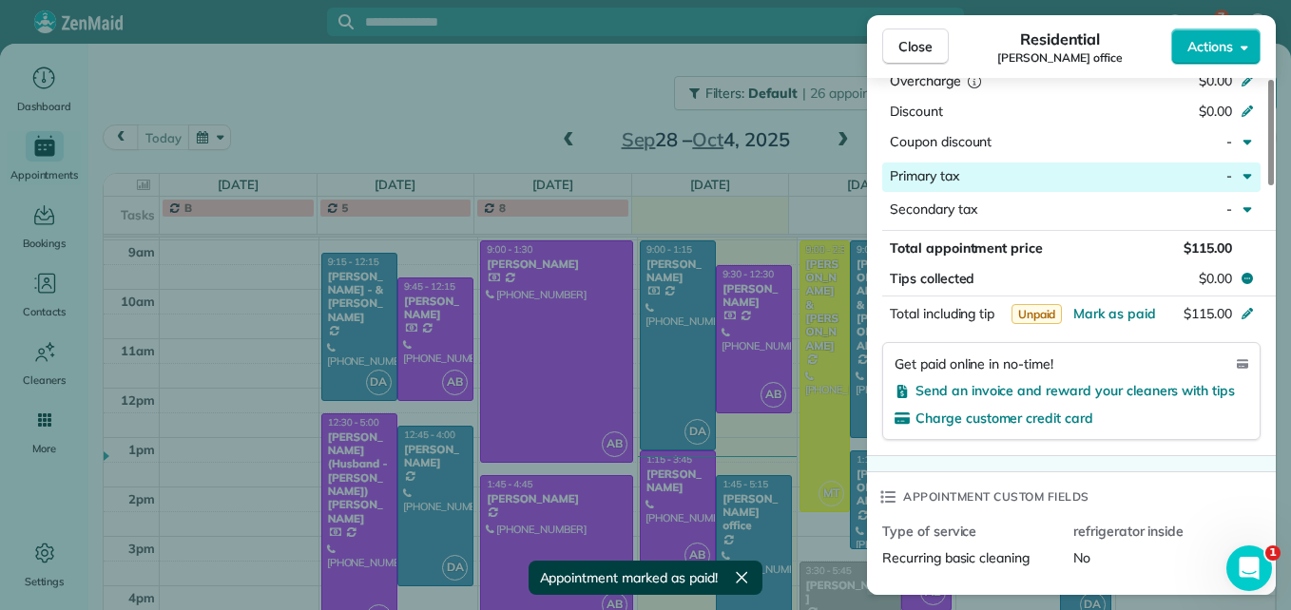
scroll to position [1142, 0]
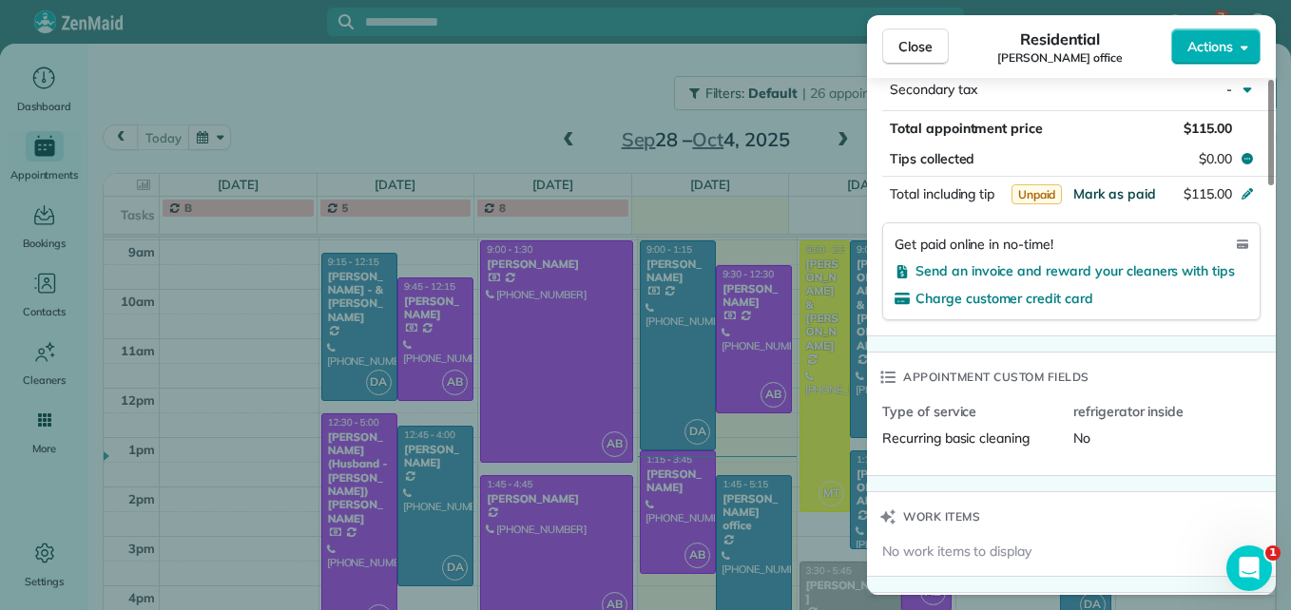
click at [1133, 189] on span "Mark as paid" at bounding box center [1114, 193] width 83 height 17
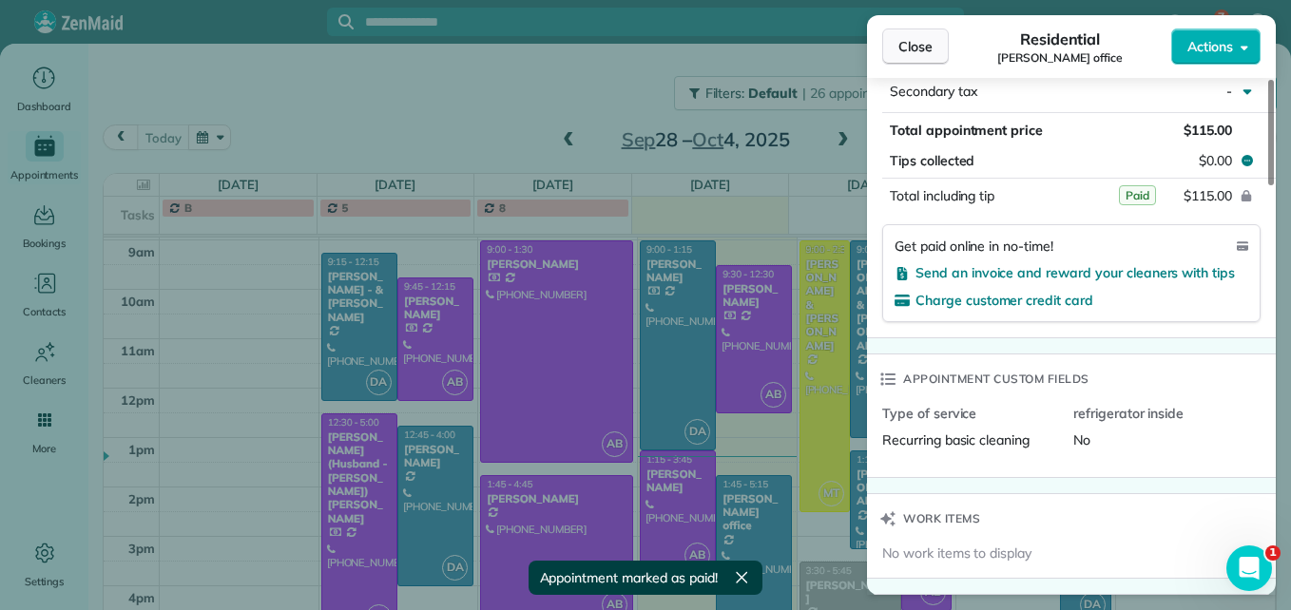
click at [932, 45] on span "Close" at bounding box center [915, 46] width 34 height 19
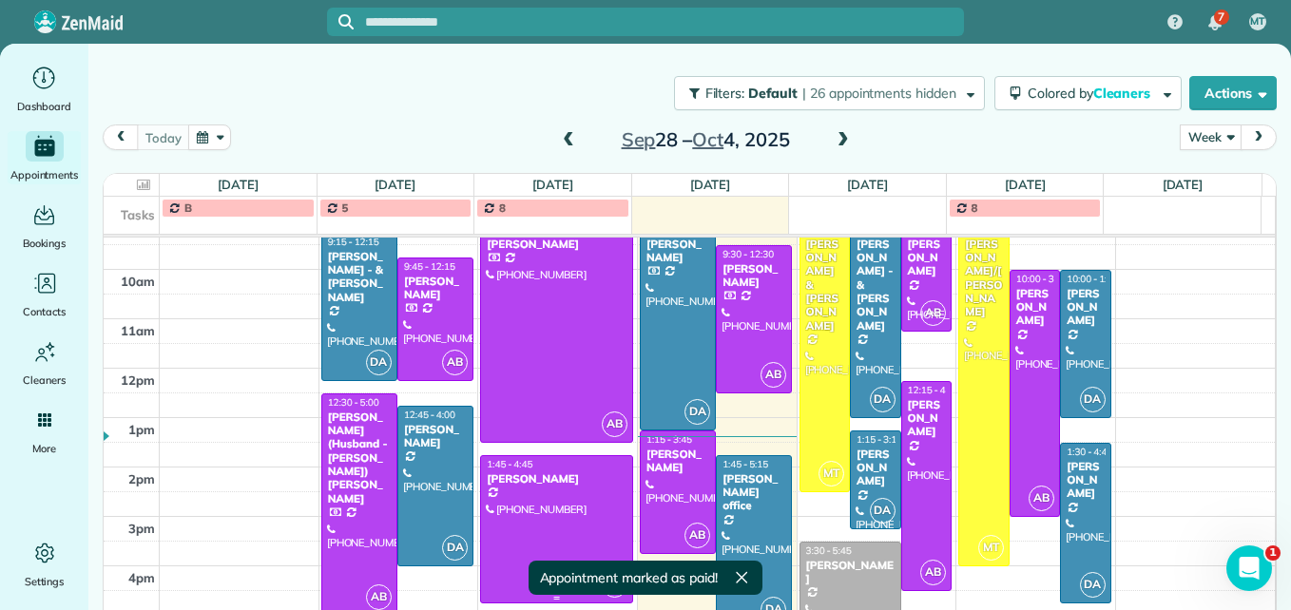
scroll to position [219, 0]
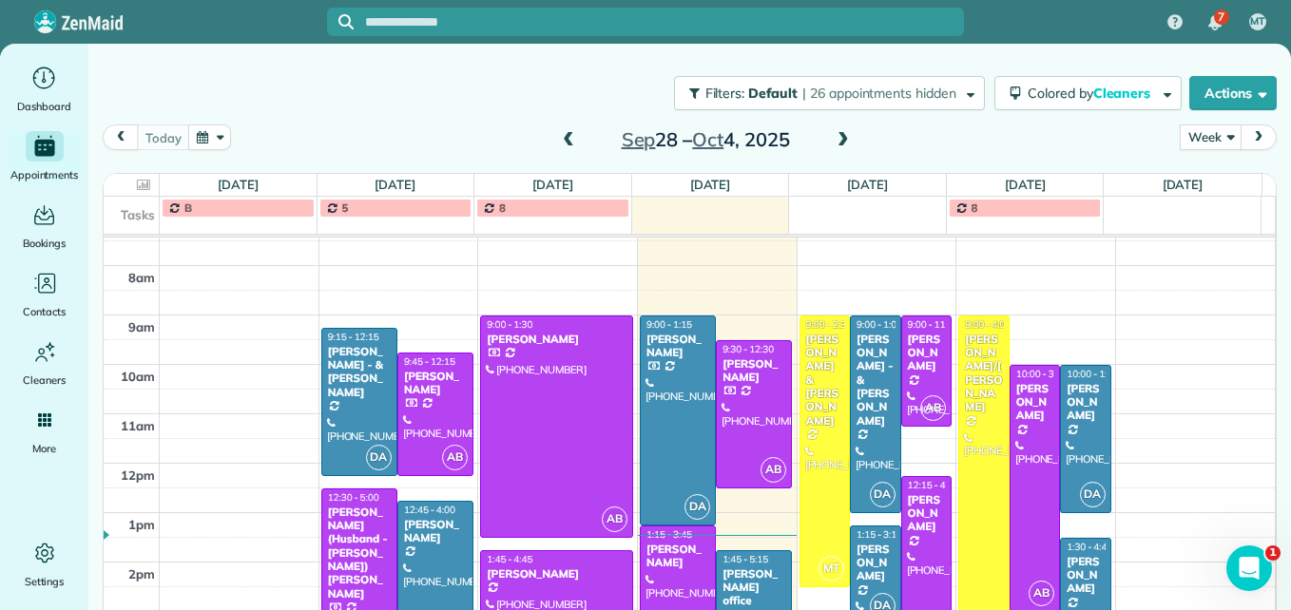
click at [836, 142] on span at bounding box center [843, 140] width 21 height 17
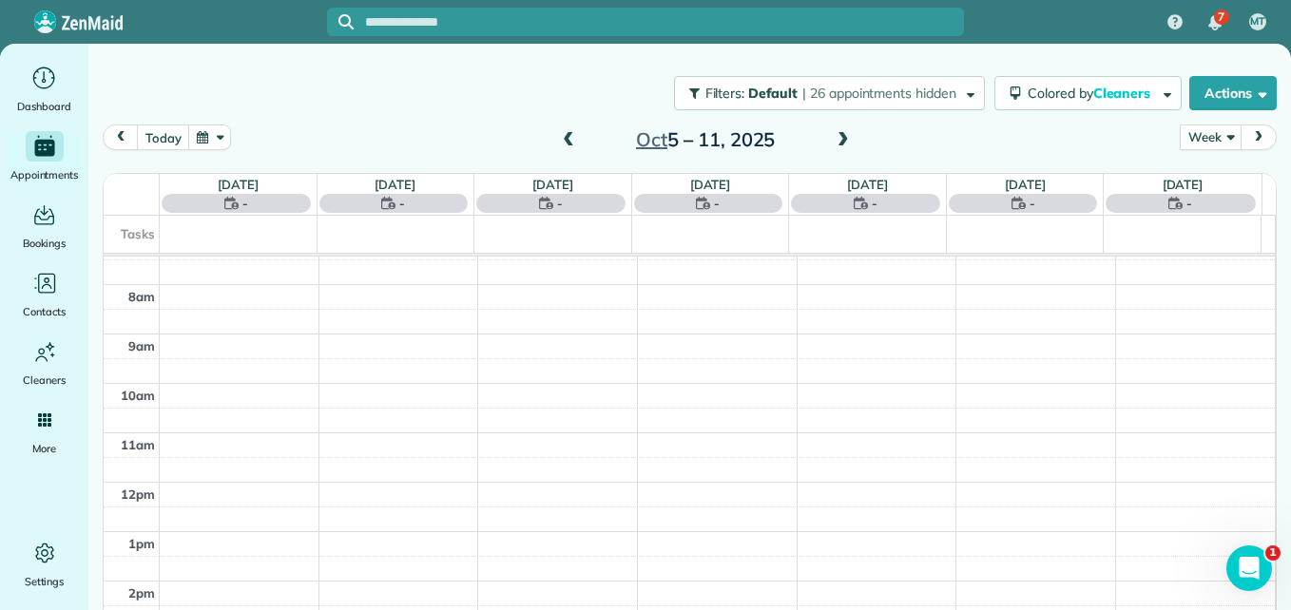
scroll to position [199, 0]
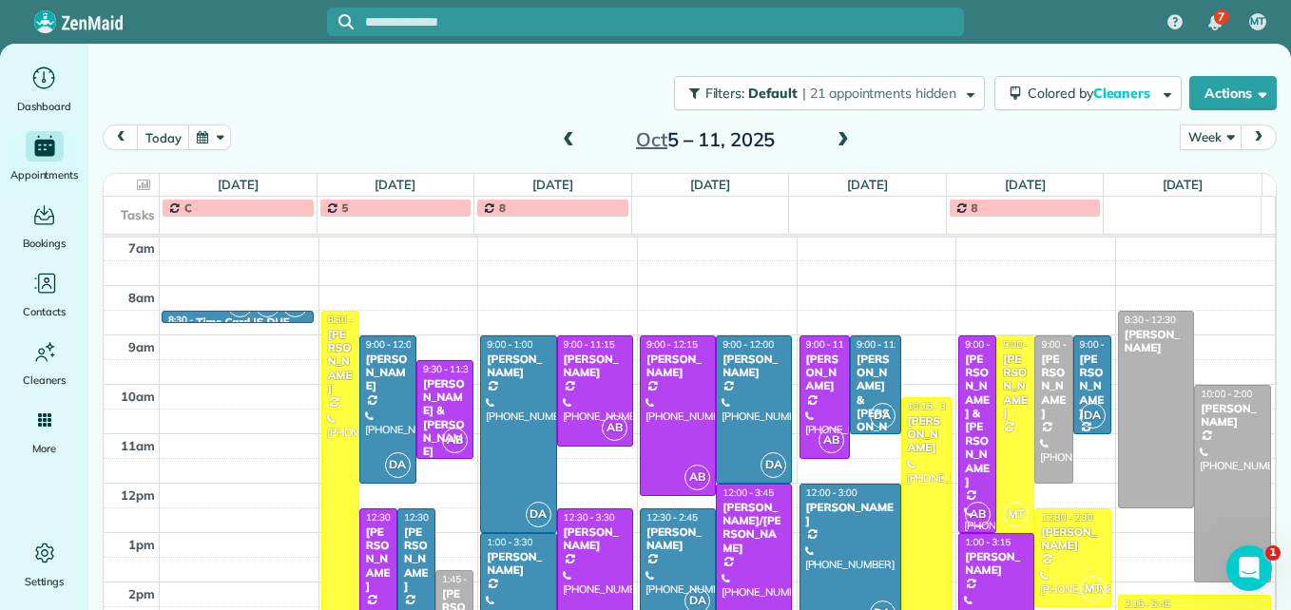
click at [836, 142] on span at bounding box center [843, 140] width 21 height 17
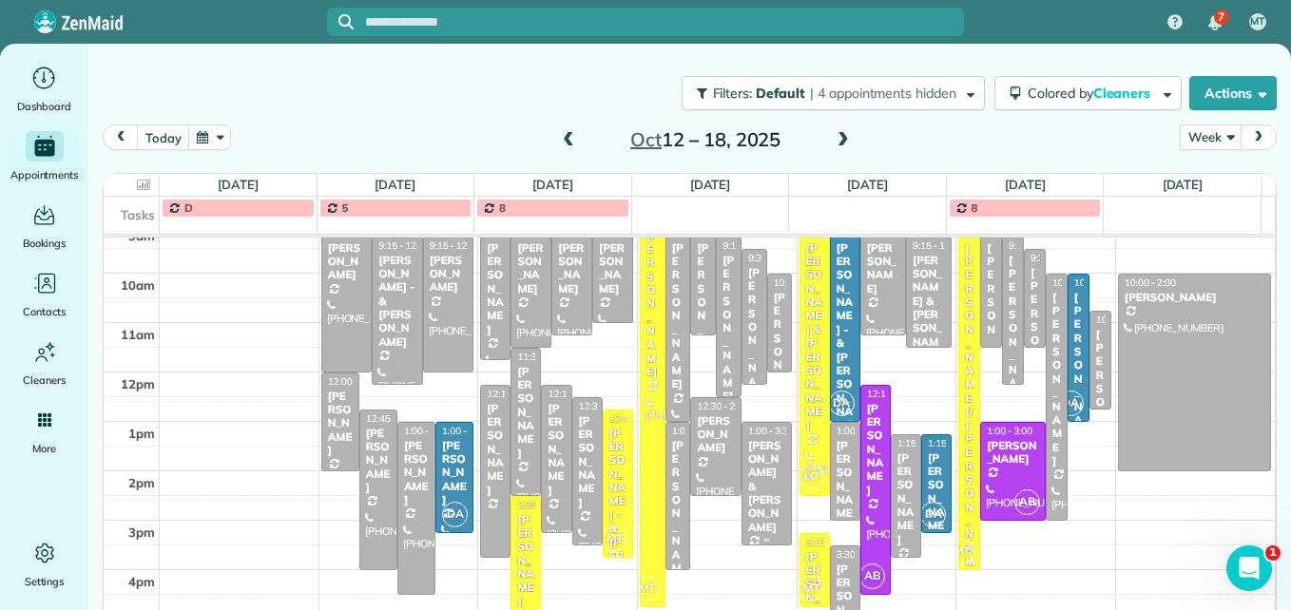
scroll to position [314, 0]
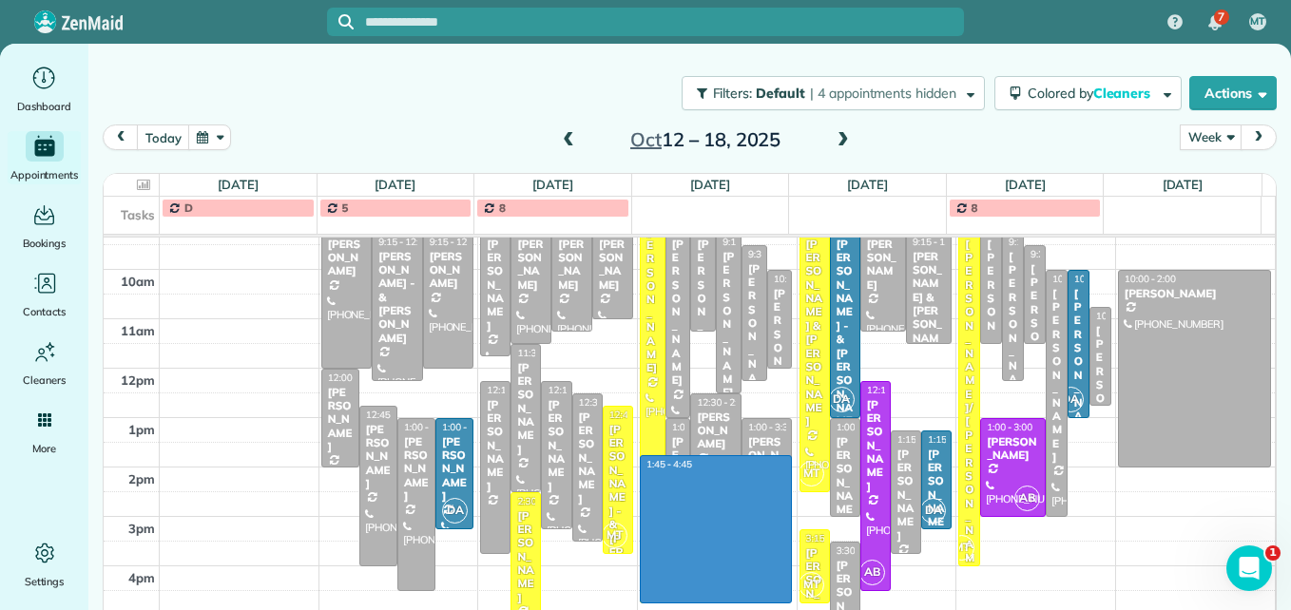
drag, startPoint x: 703, startPoint y: 597, endPoint x: 704, endPoint y: 467, distance: 130.2
click at [704, 466] on div "3am 4am 5am 6am 7am 8am 9am 10am 11am 12pm 1pm 2pm 3pm 4pm 5pm 9:00 - 12:00 [PE…" at bounding box center [689, 294] width 1171 height 740
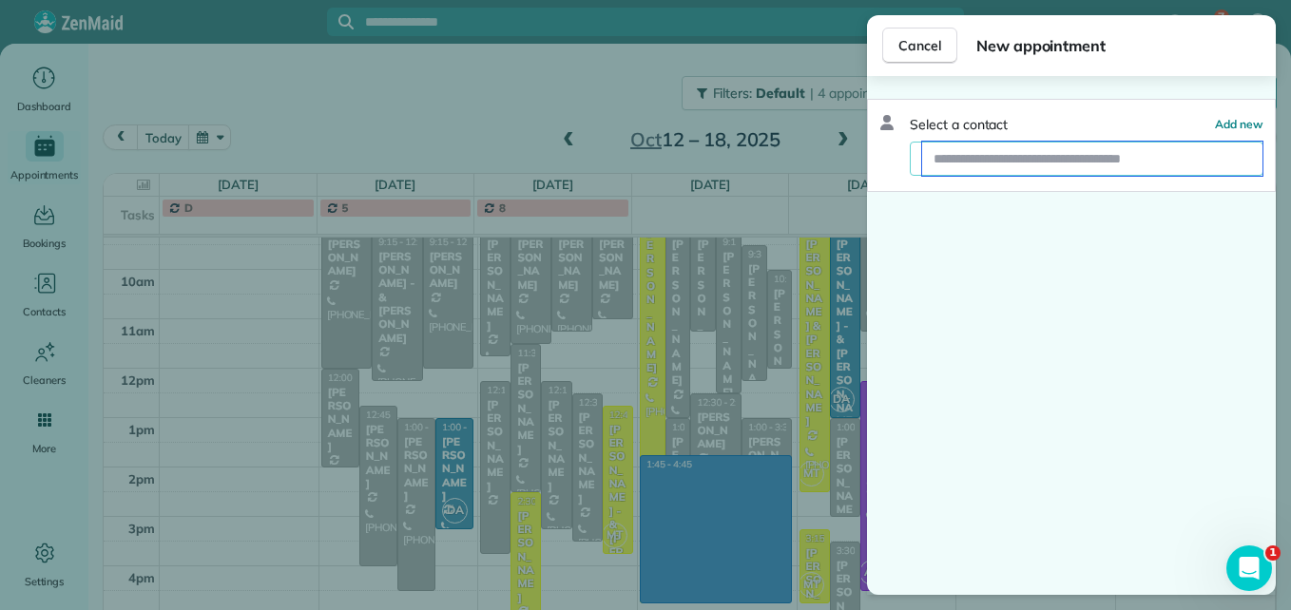
click at [1019, 154] on input "text" at bounding box center [1092, 159] width 340 height 34
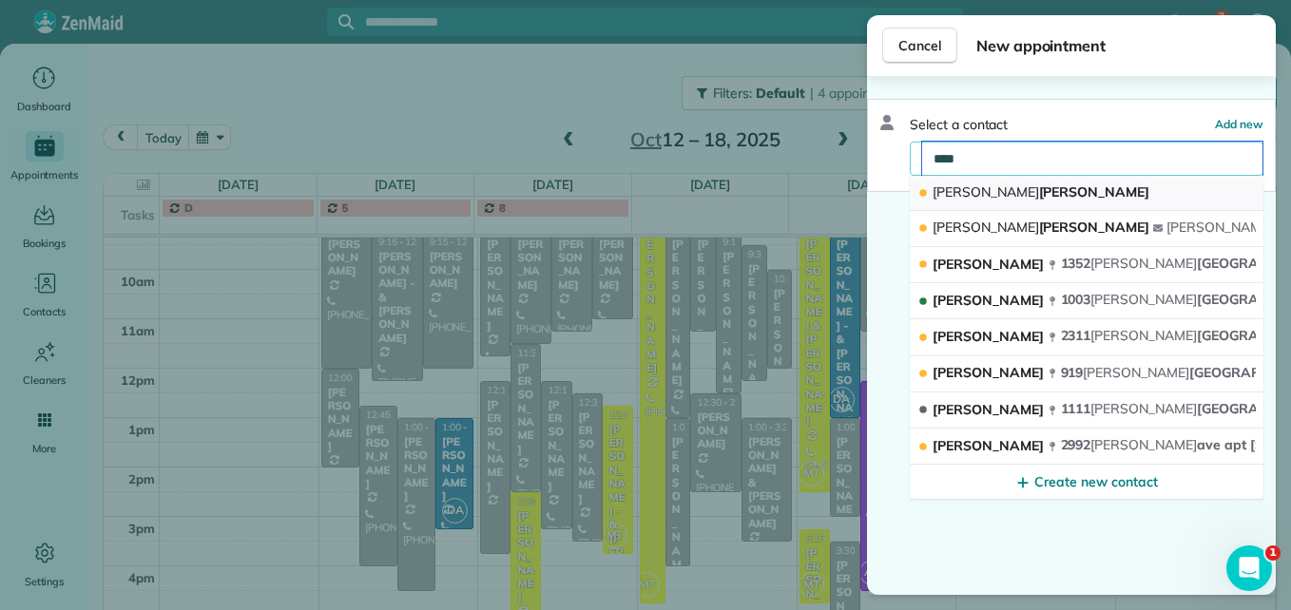
type input "****"
click at [1000, 183] on button "[PERSON_NAME]" at bounding box center [1087, 193] width 354 height 35
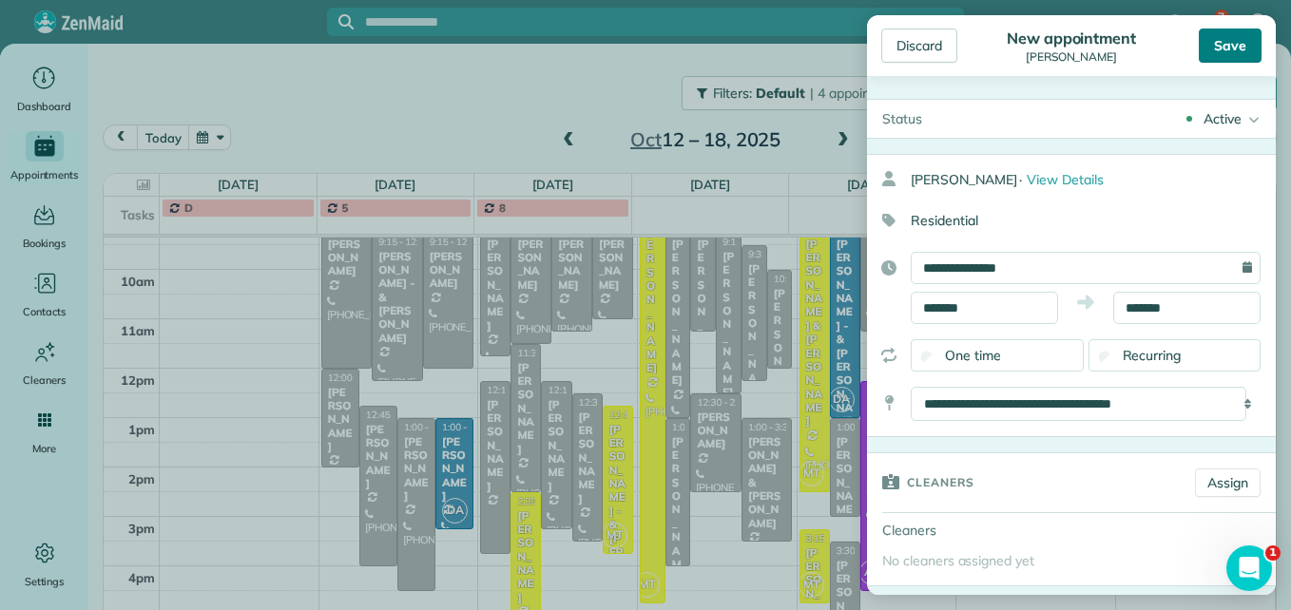
click at [1238, 45] on div "Save" at bounding box center [1230, 46] width 63 height 34
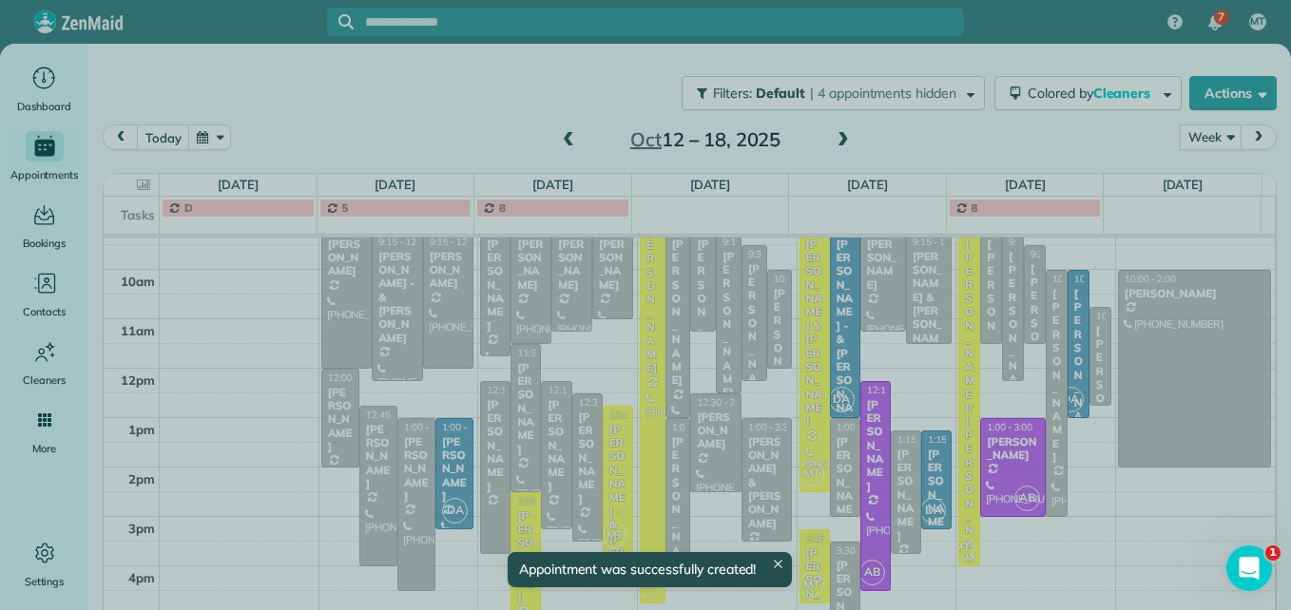
scroll to position [295, 0]
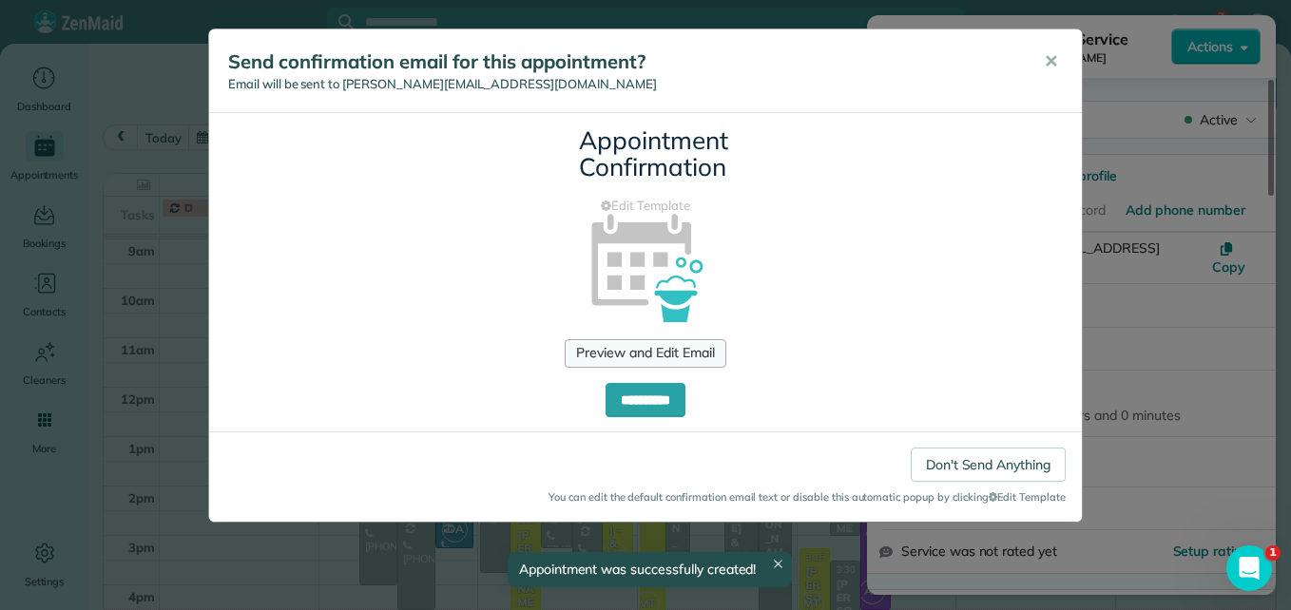
click at [644, 356] on link "Preview and Edit Email" at bounding box center [645, 353] width 161 height 29
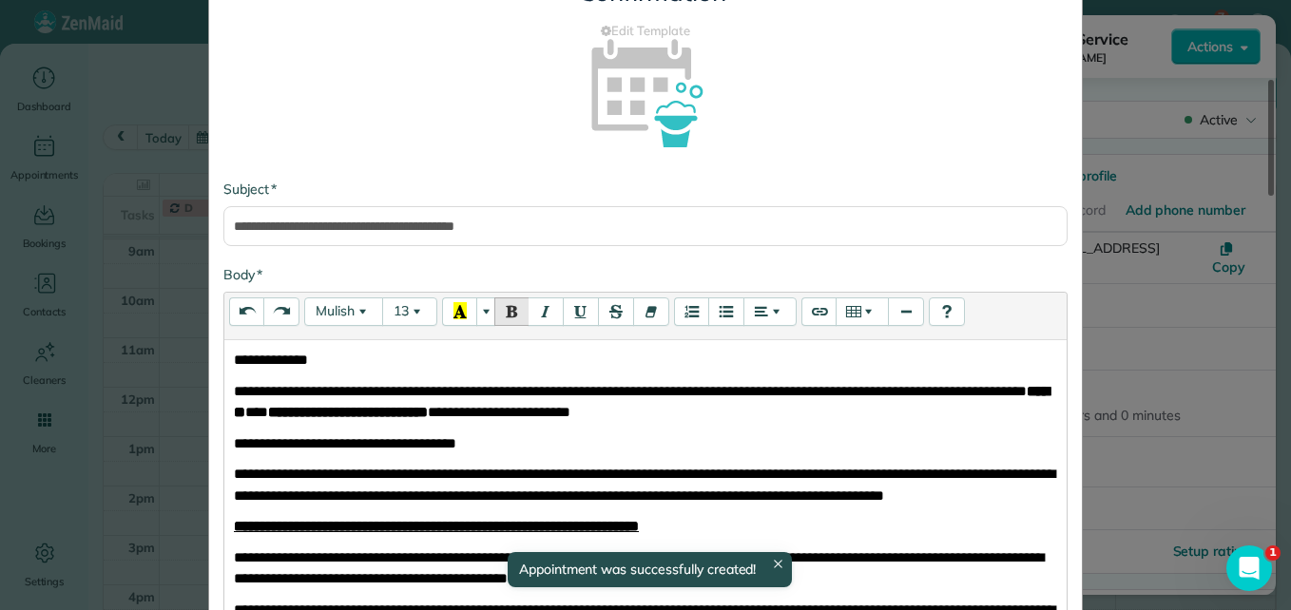
scroll to position [190, 0]
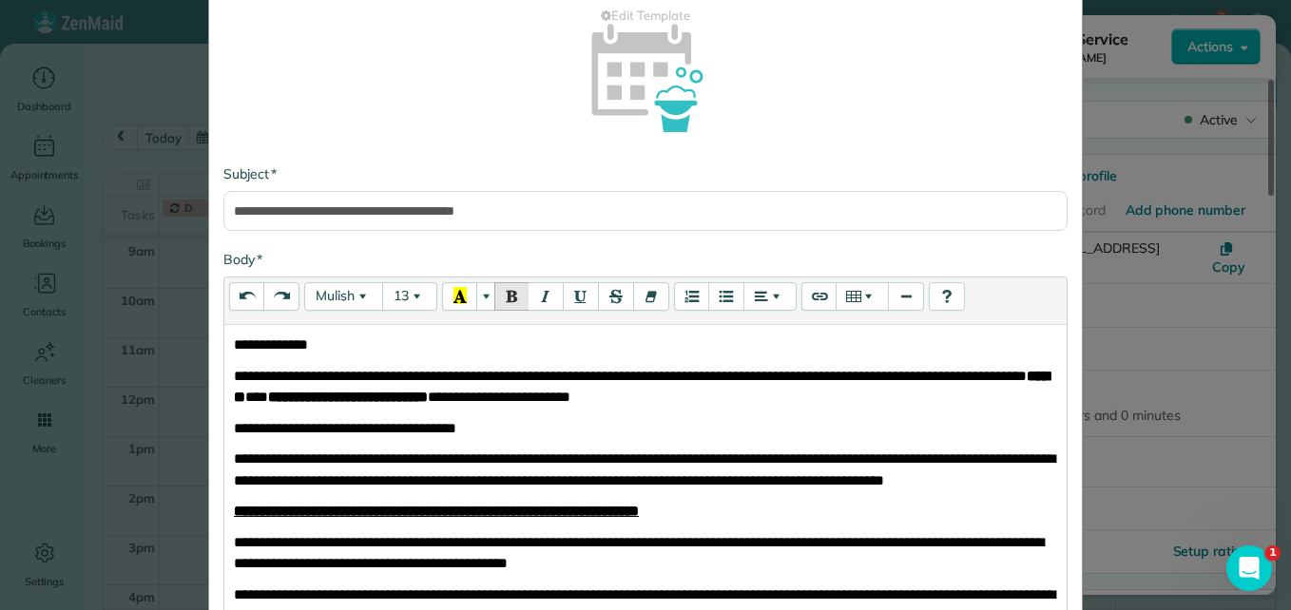
click at [380, 400] on strong "*******" at bounding box center [642, 387] width 816 height 36
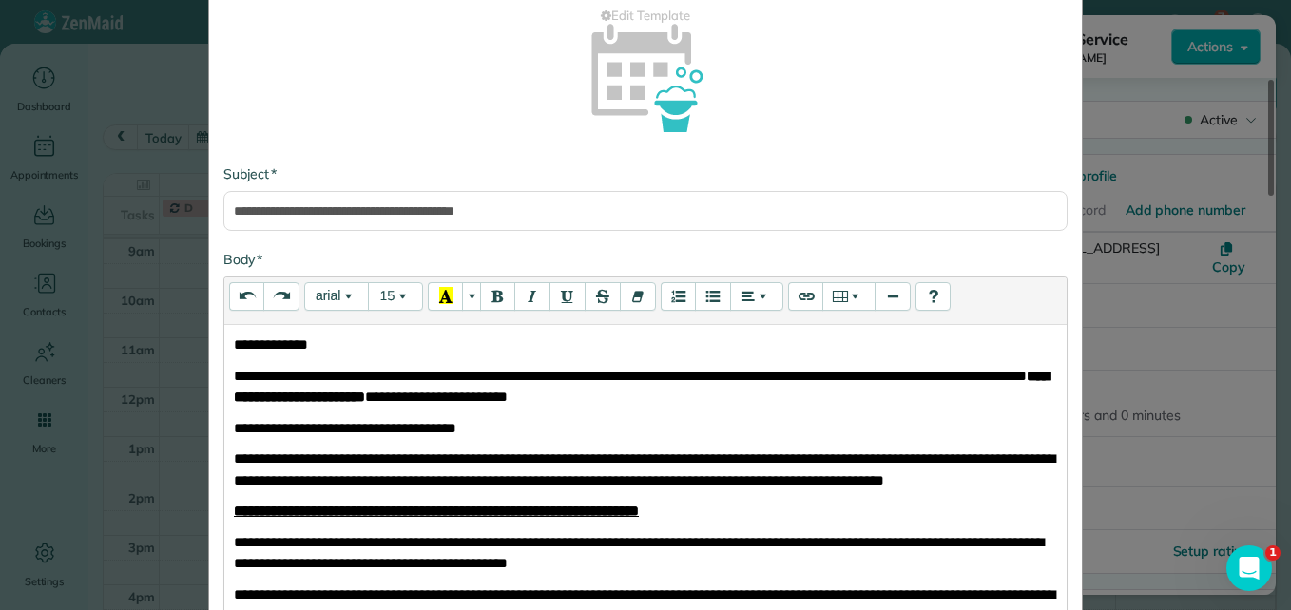
click at [530, 391] on span "**********" at bounding box center [642, 387] width 816 height 36
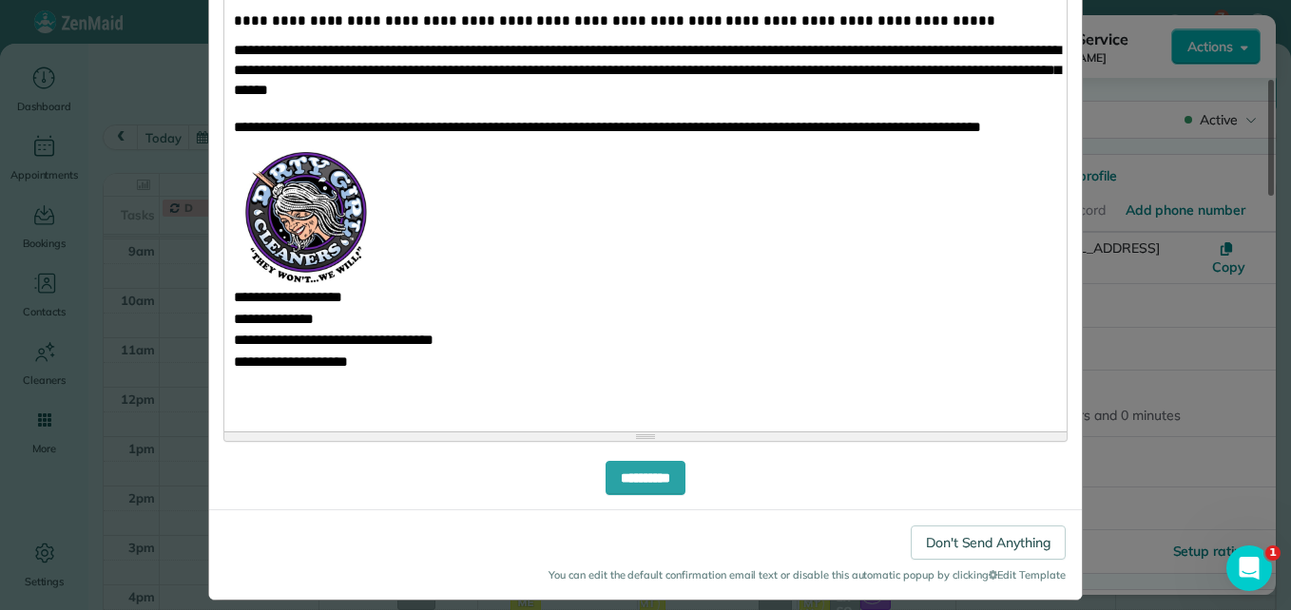
scroll to position [897, 0]
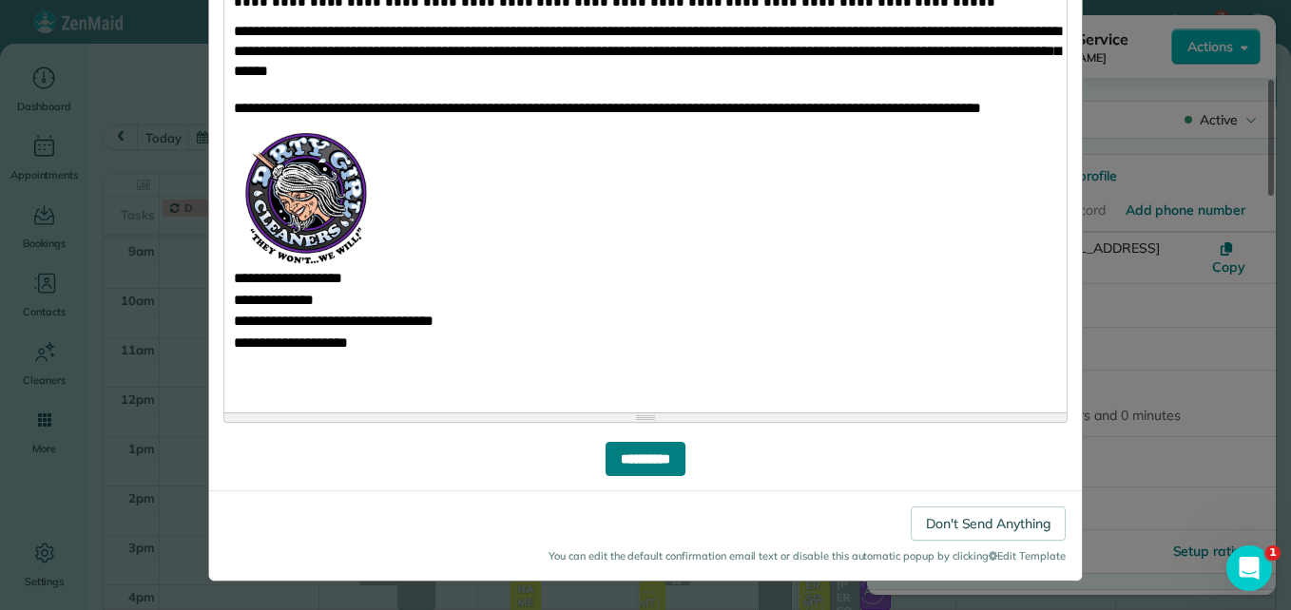
click at [638, 459] on input "**********" at bounding box center [645, 459] width 80 height 34
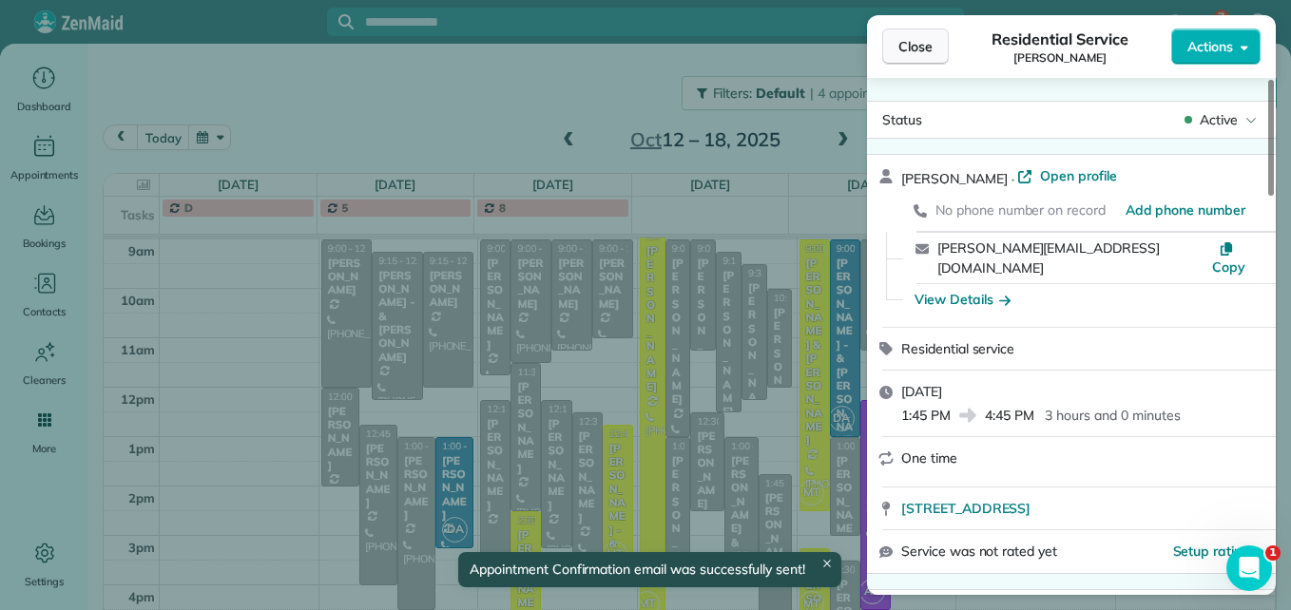
click at [917, 50] on span "Close" at bounding box center [915, 46] width 34 height 19
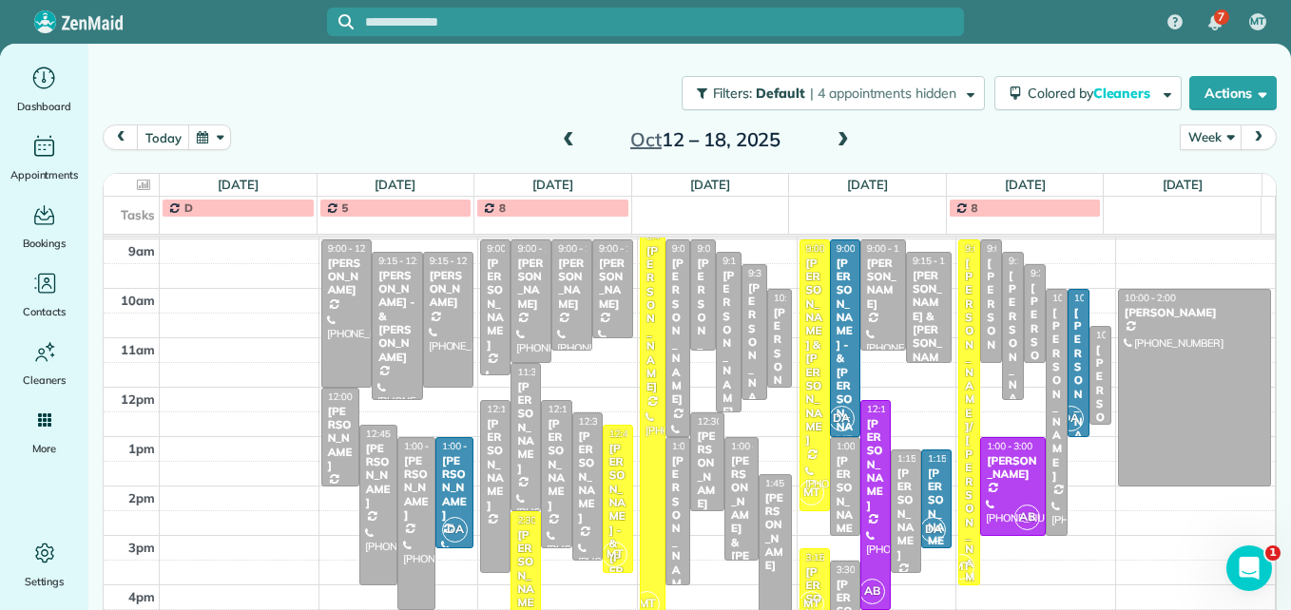
click at [563, 146] on span at bounding box center [568, 140] width 21 height 17
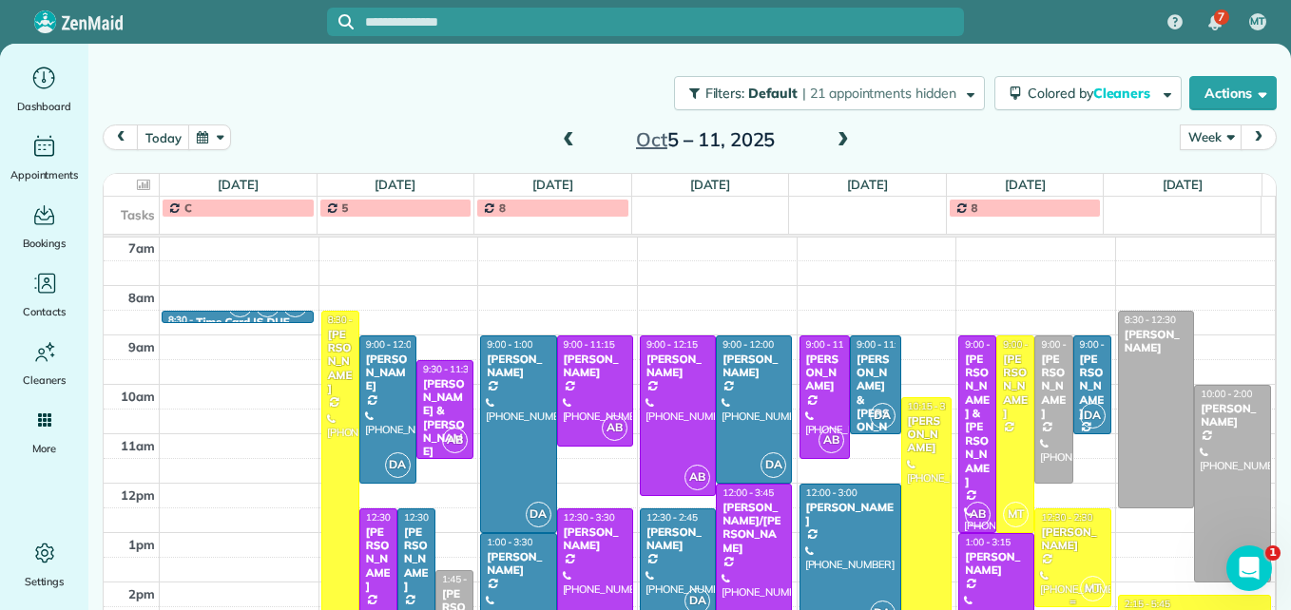
scroll to position [294, 0]
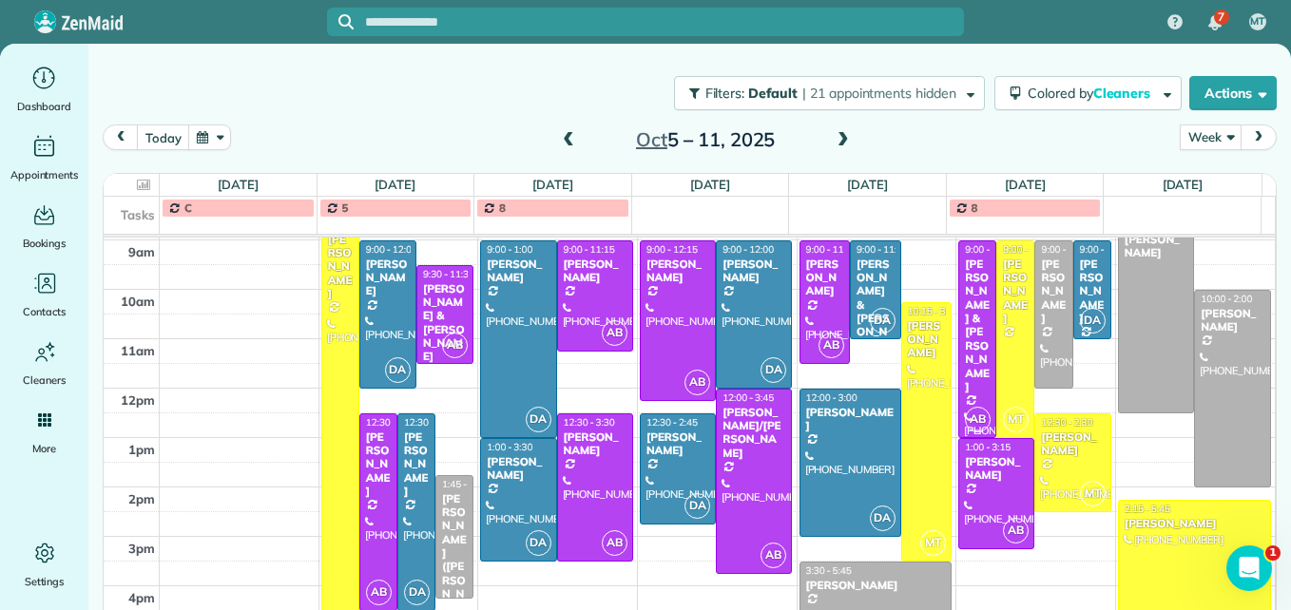
click at [959, 375] on div at bounding box center [977, 339] width 36 height 196
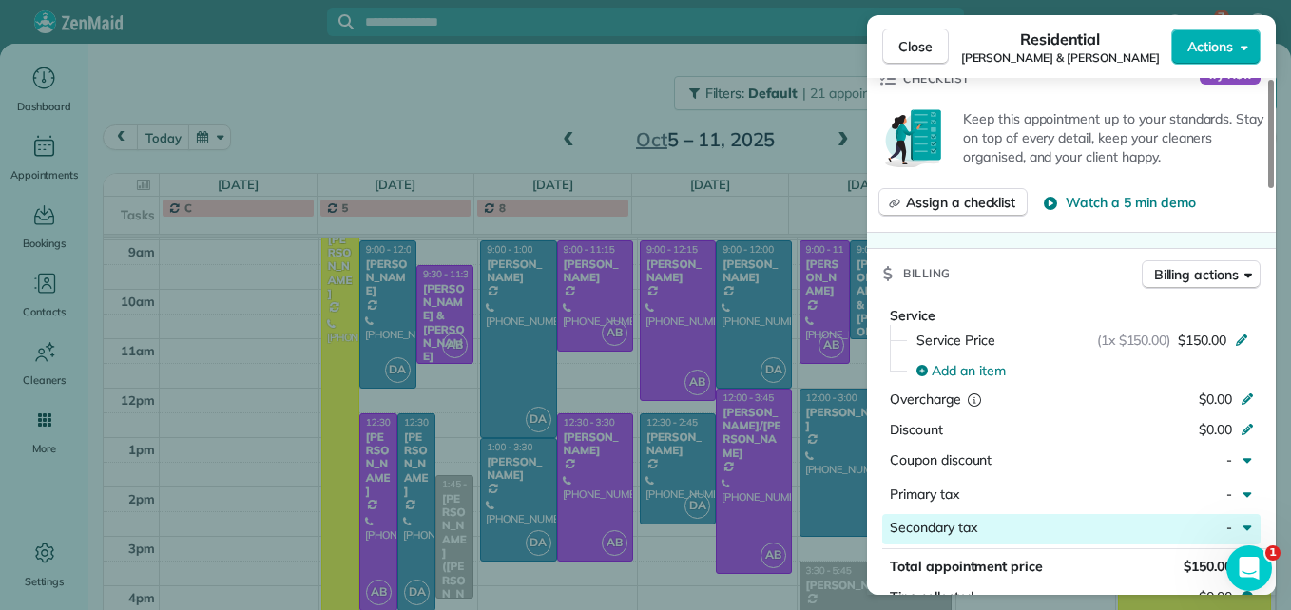
scroll to position [856, 0]
